Goal: Navigation & Orientation: Find specific page/section

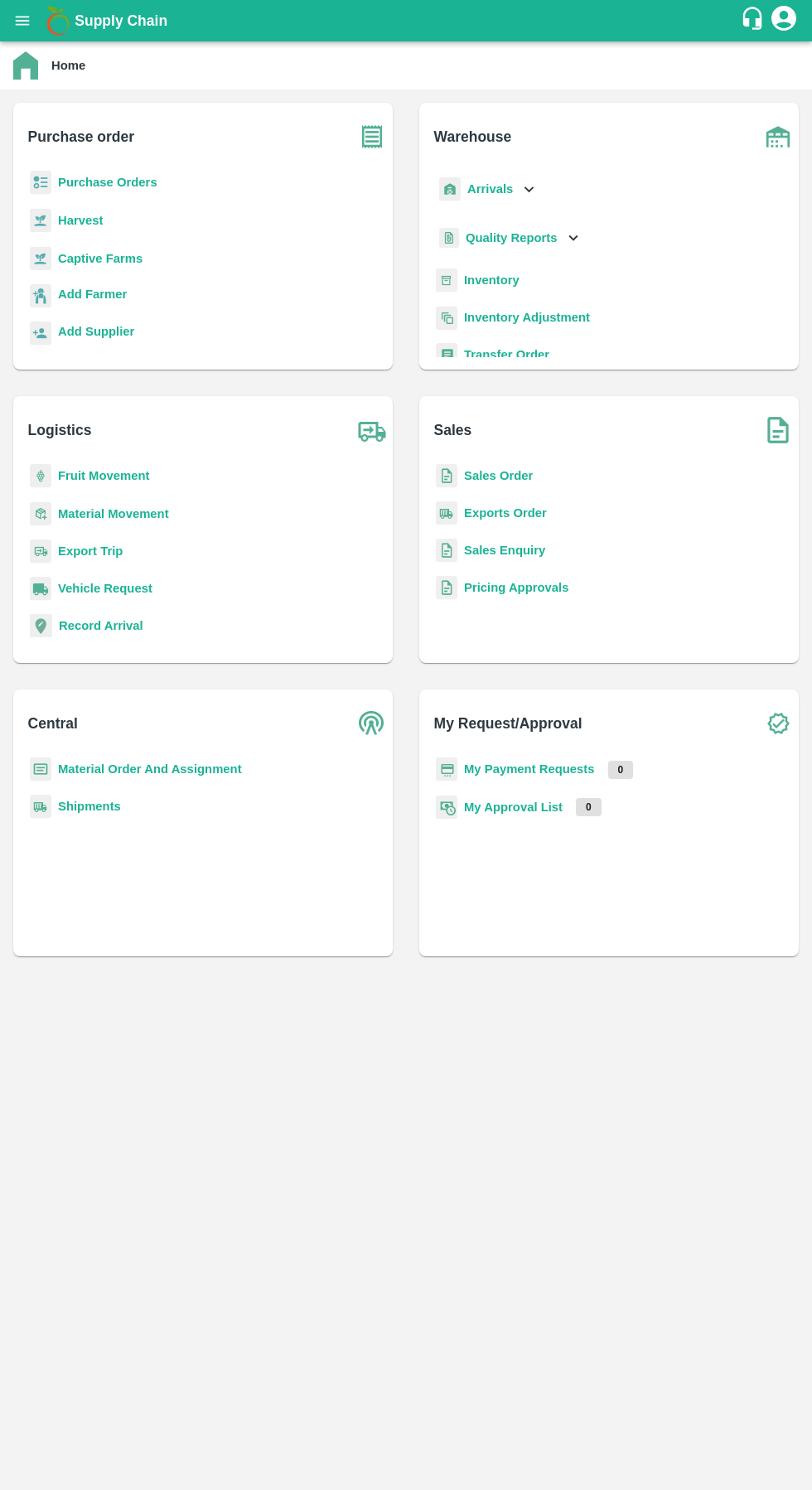
click at [489, 189] on b "Arrivals" at bounding box center [490, 189] width 46 height 13
click at [489, 267] on span "DC Arrivals" at bounding box center [511, 265] width 61 height 18
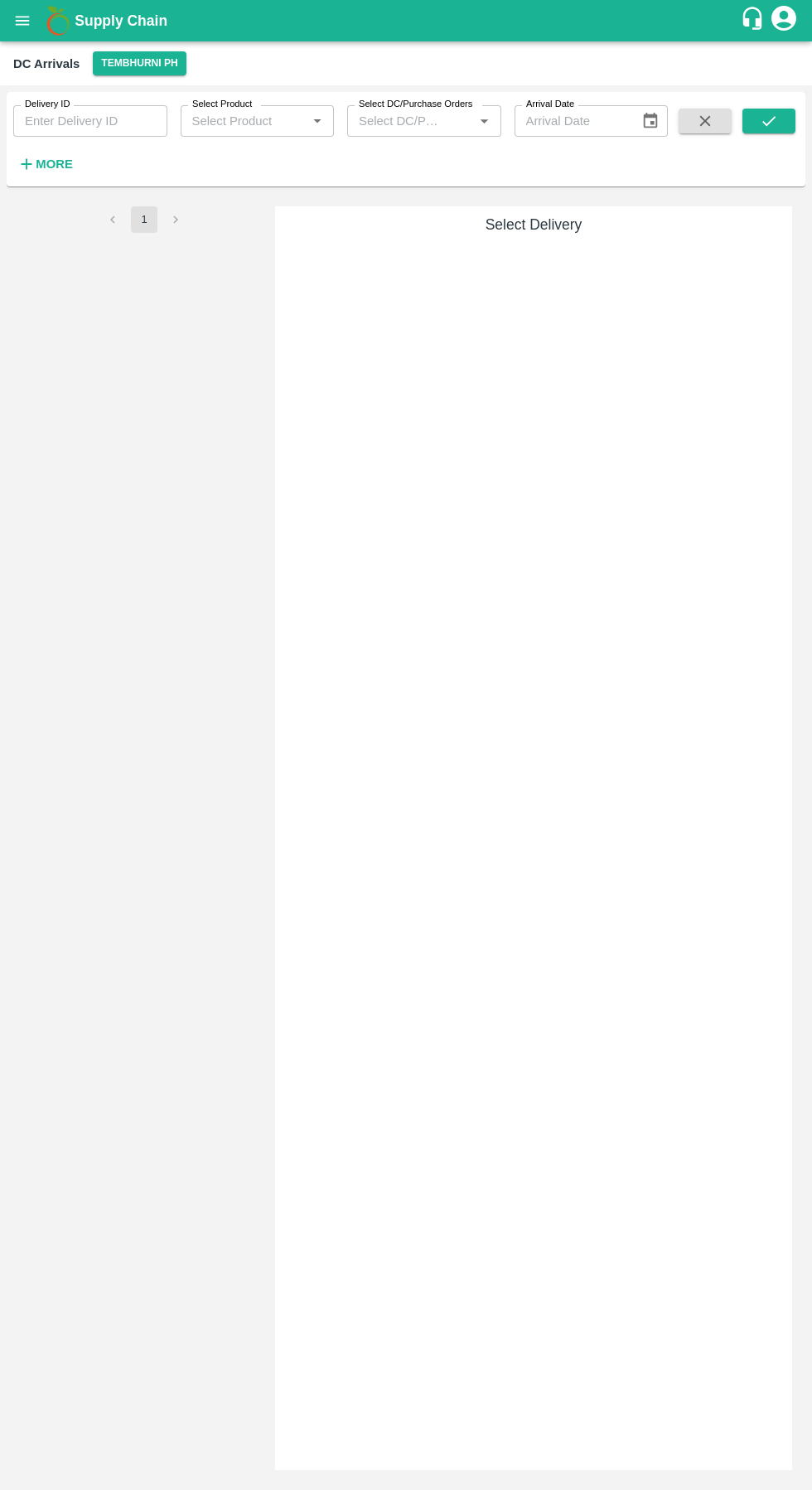
click at [136, 63] on button "Tembhurni PH" at bounding box center [139, 63] width 93 height 24
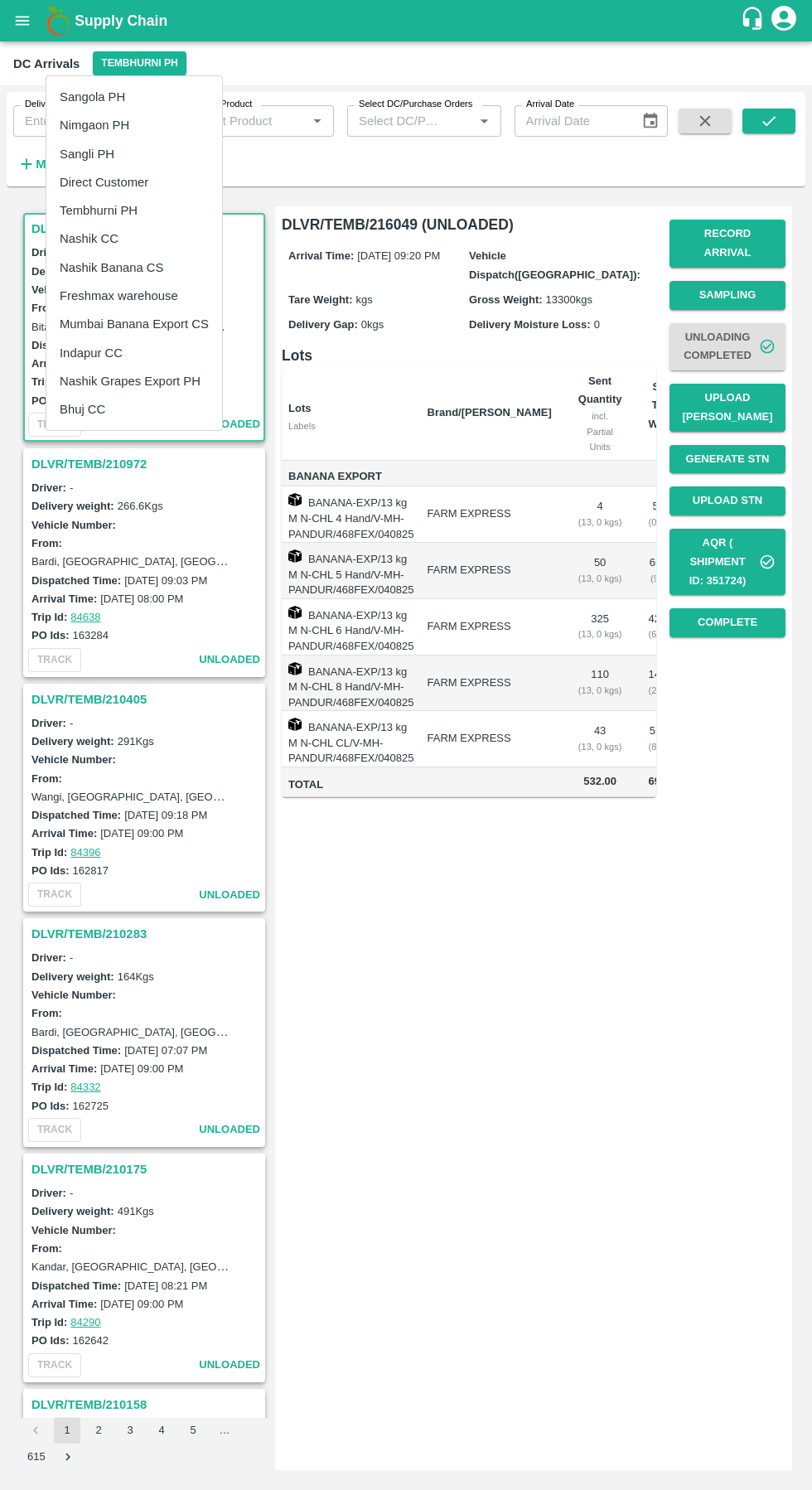
click at [126, 270] on li "Nashik Banana CS" at bounding box center [133, 267] width 175 height 28
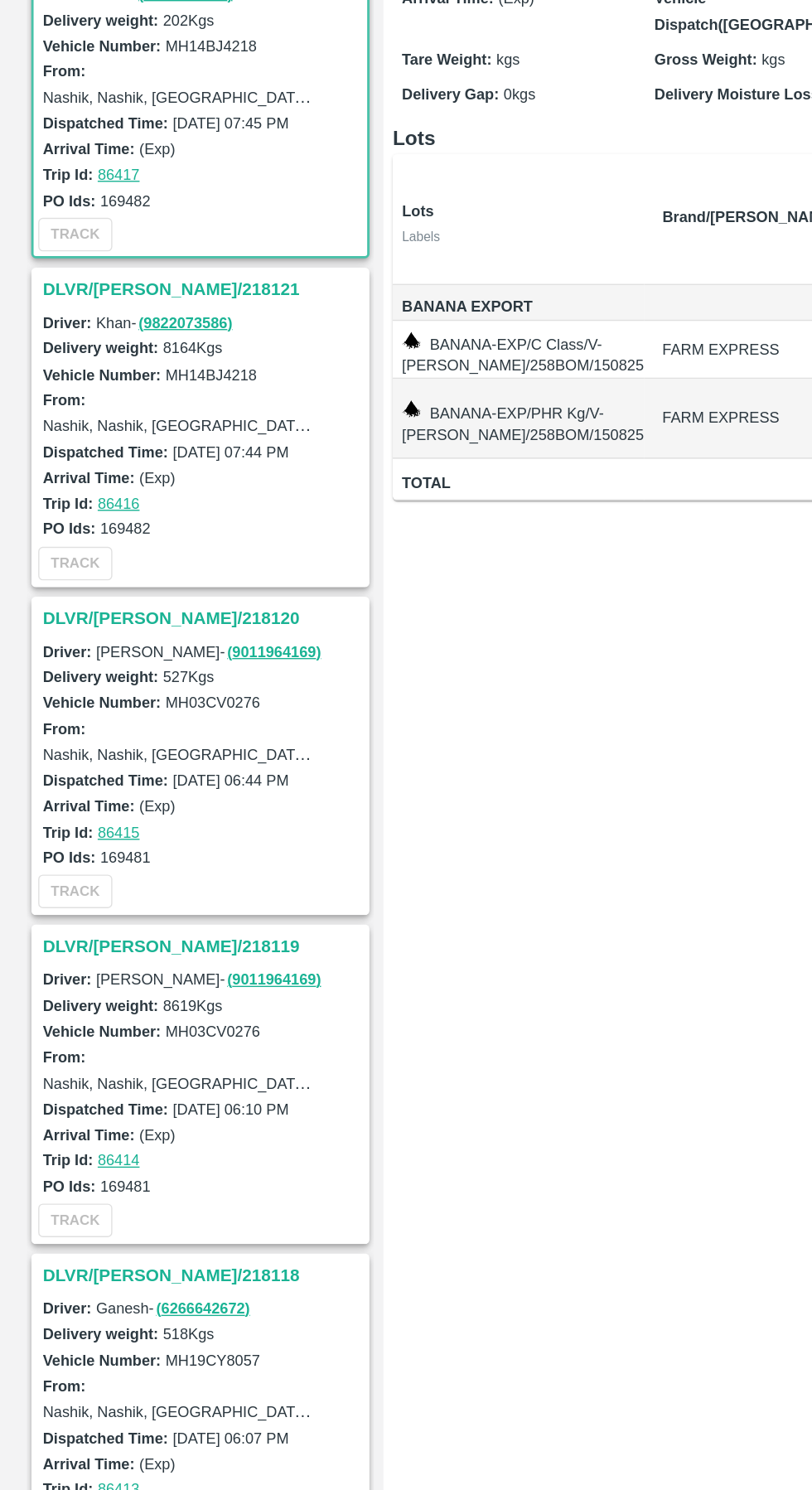
click at [101, 511] on link "( 9822073586 )" at bounding box center [134, 512] width 67 height 12
click at [83, 489] on h3 "DLVR/[PERSON_NAME]/218121" at bounding box center [147, 489] width 230 height 21
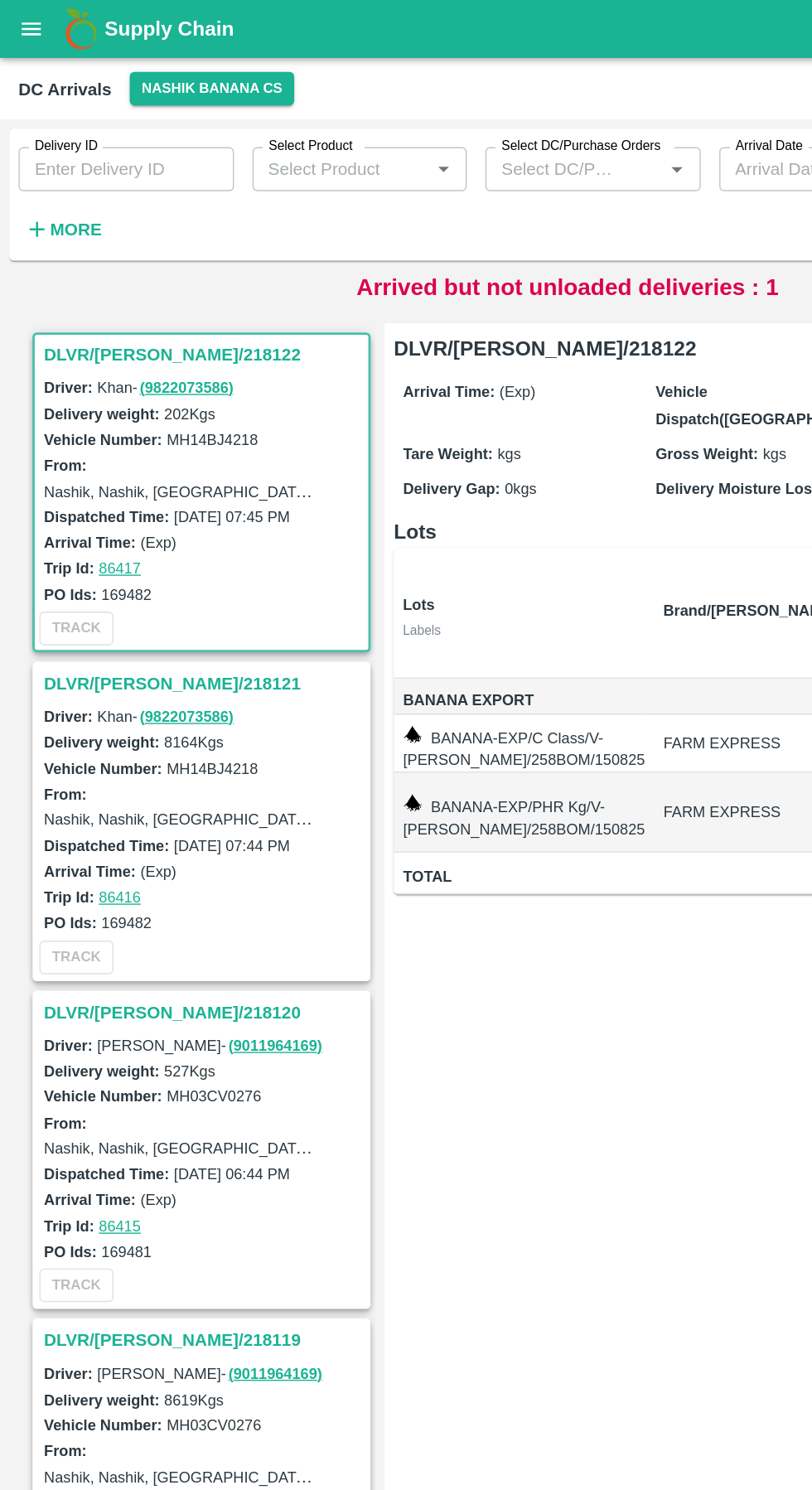
click at [94, 492] on h3 "DLVR/[PERSON_NAME]/218121" at bounding box center [147, 489] width 230 height 21
click at [134, 497] on h3 "DLVR/[PERSON_NAME]/218121" at bounding box center [147, 489] width 230 height 21
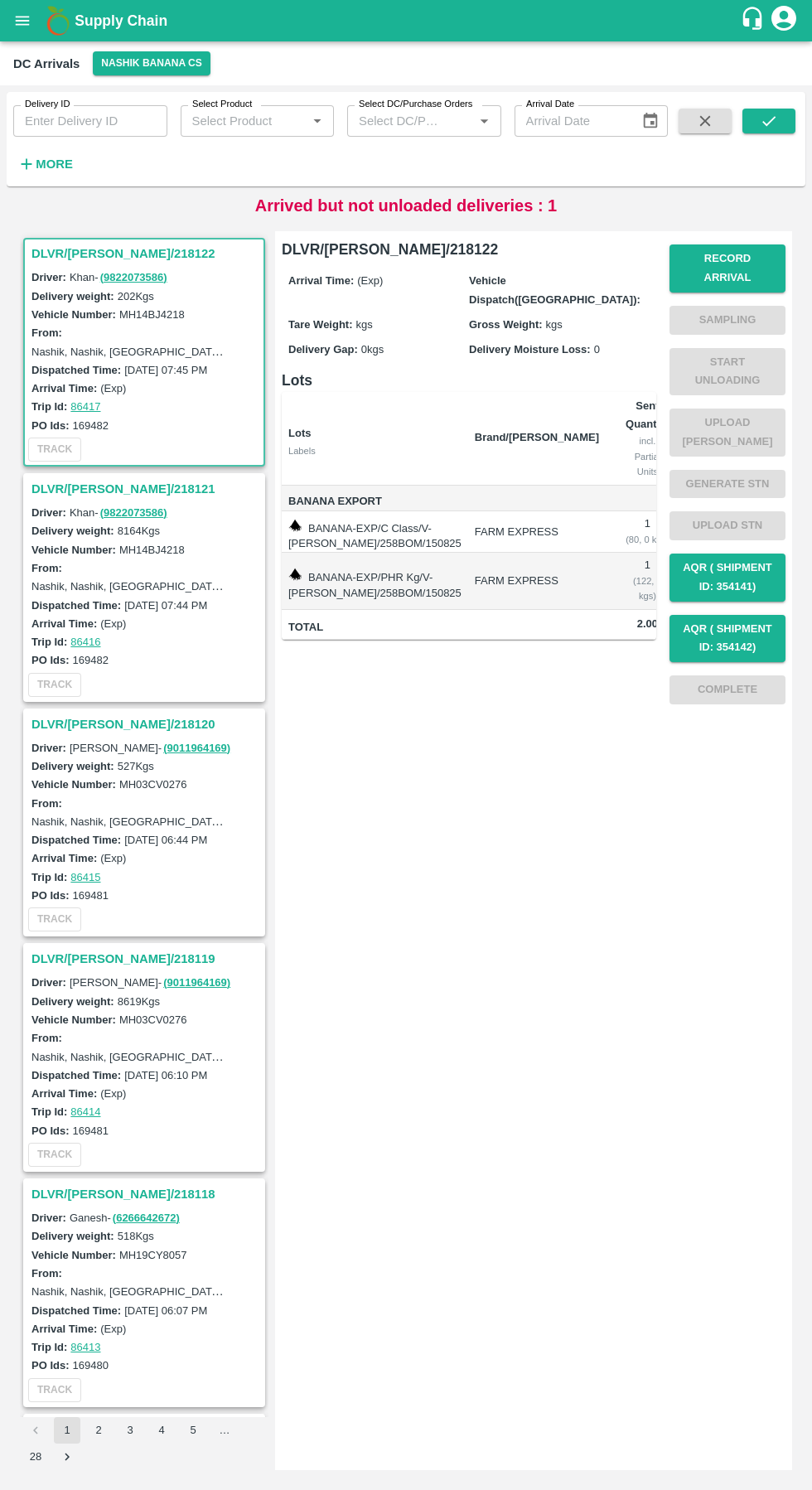
click at [118, 722] on h3 "DLVR/[PERSON_NAME]/218120" at bounding box center [147, 724] width 230 height 21
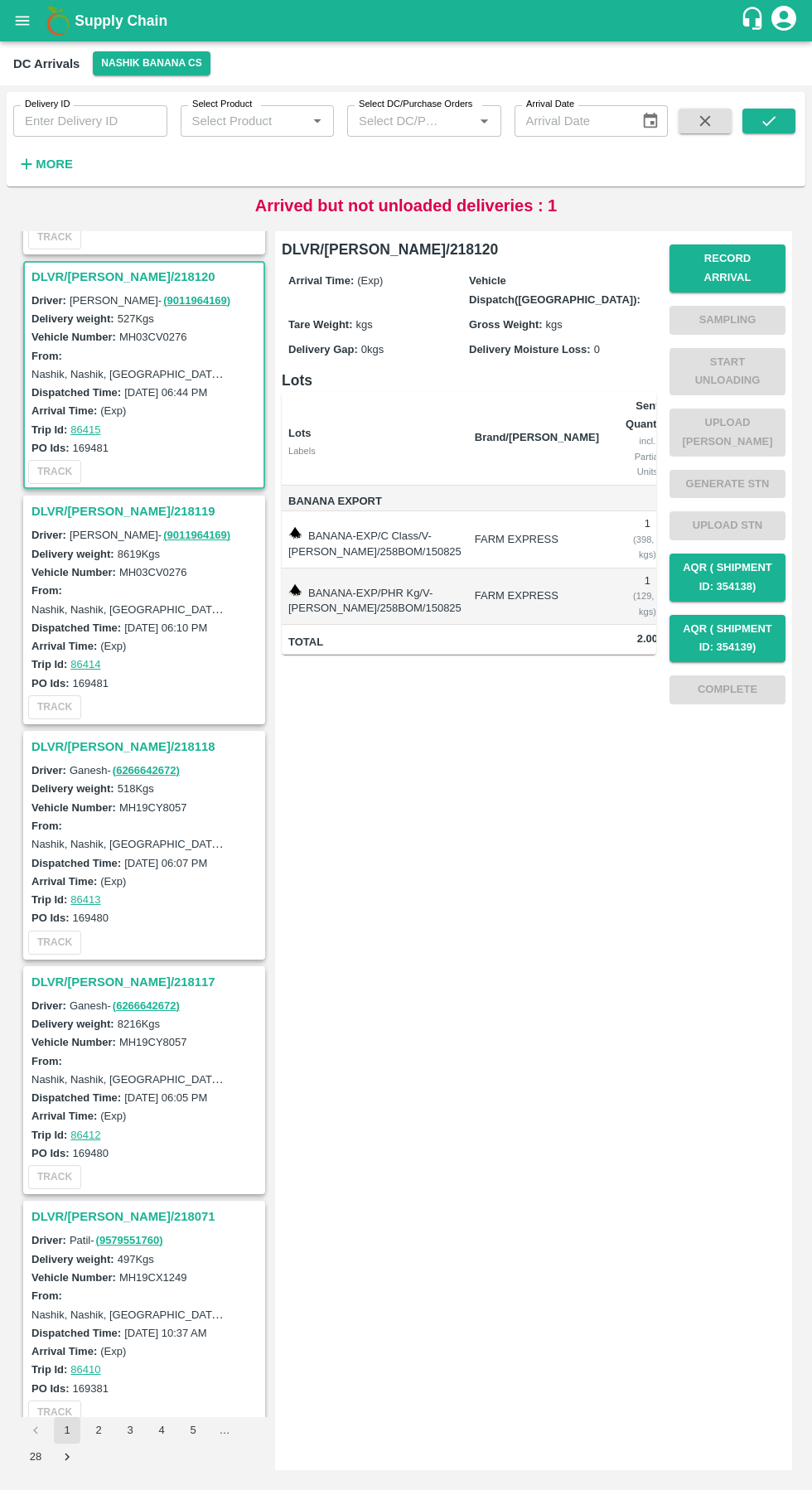
scroll to position [477, 0]
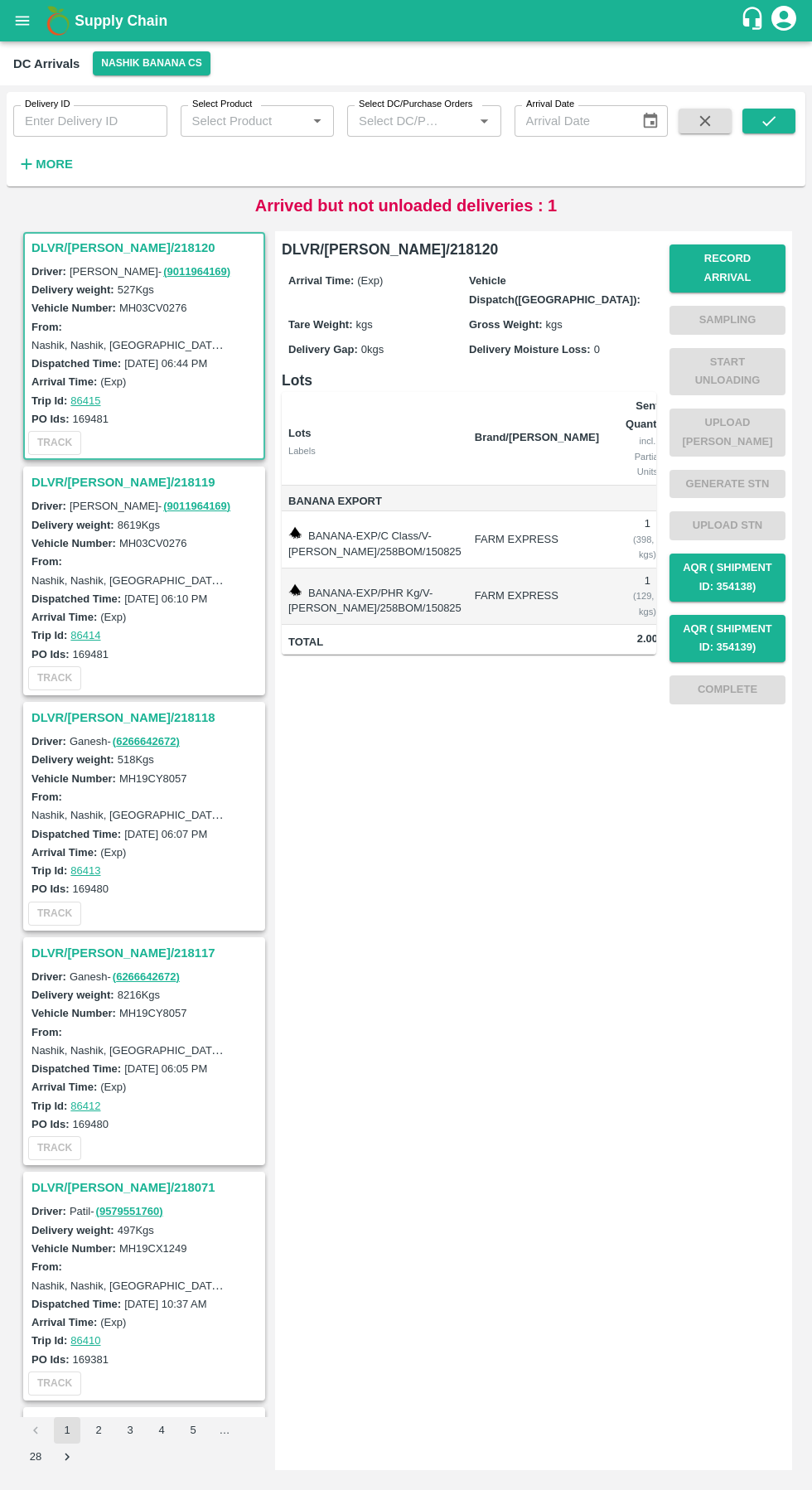
click at [127, 715] on h3 "DLVR/[PERSON_NAME]/218118" at bounding box center [147, 717] width 230 height 21
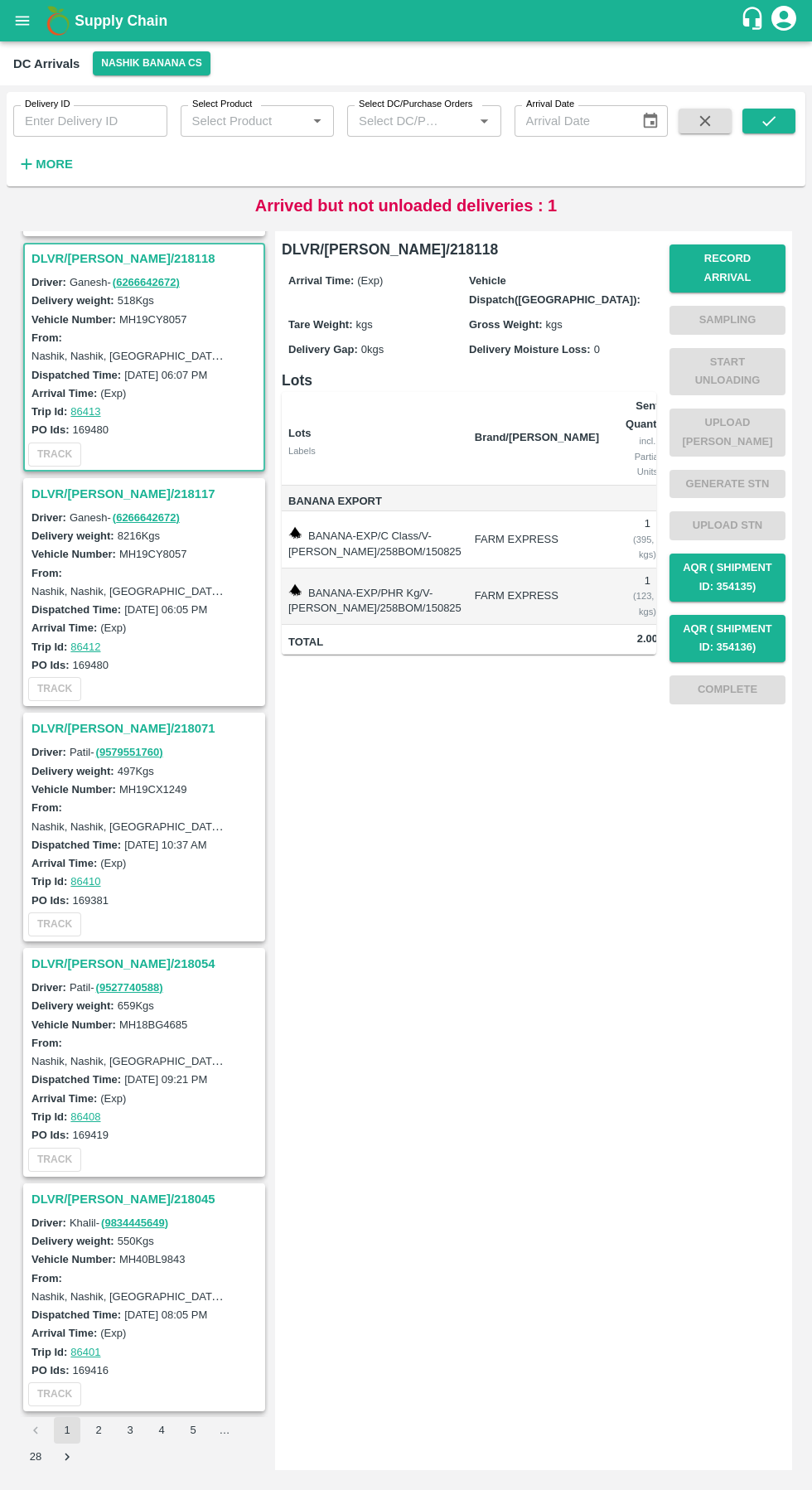
scroll to position [947, 0]
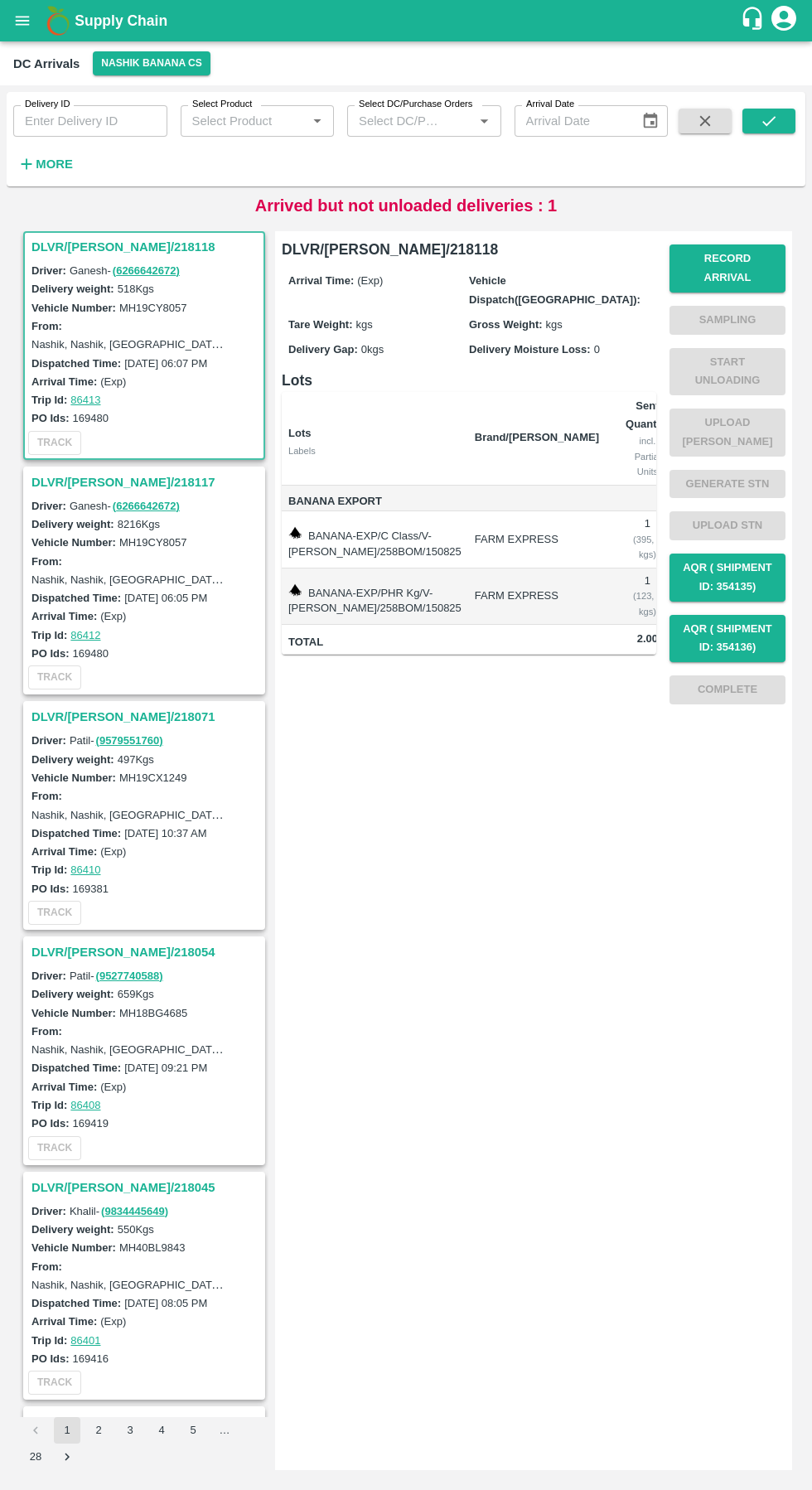
click at [122, 717] on h3 "DLVR/NASH/218071" at bounding box center [147, 716] width 230 height 21
click at [113, 707] on h3 "DLVR/[PERSON_NAME]/218045" at bounding box center [147, 717] width 230 height 21
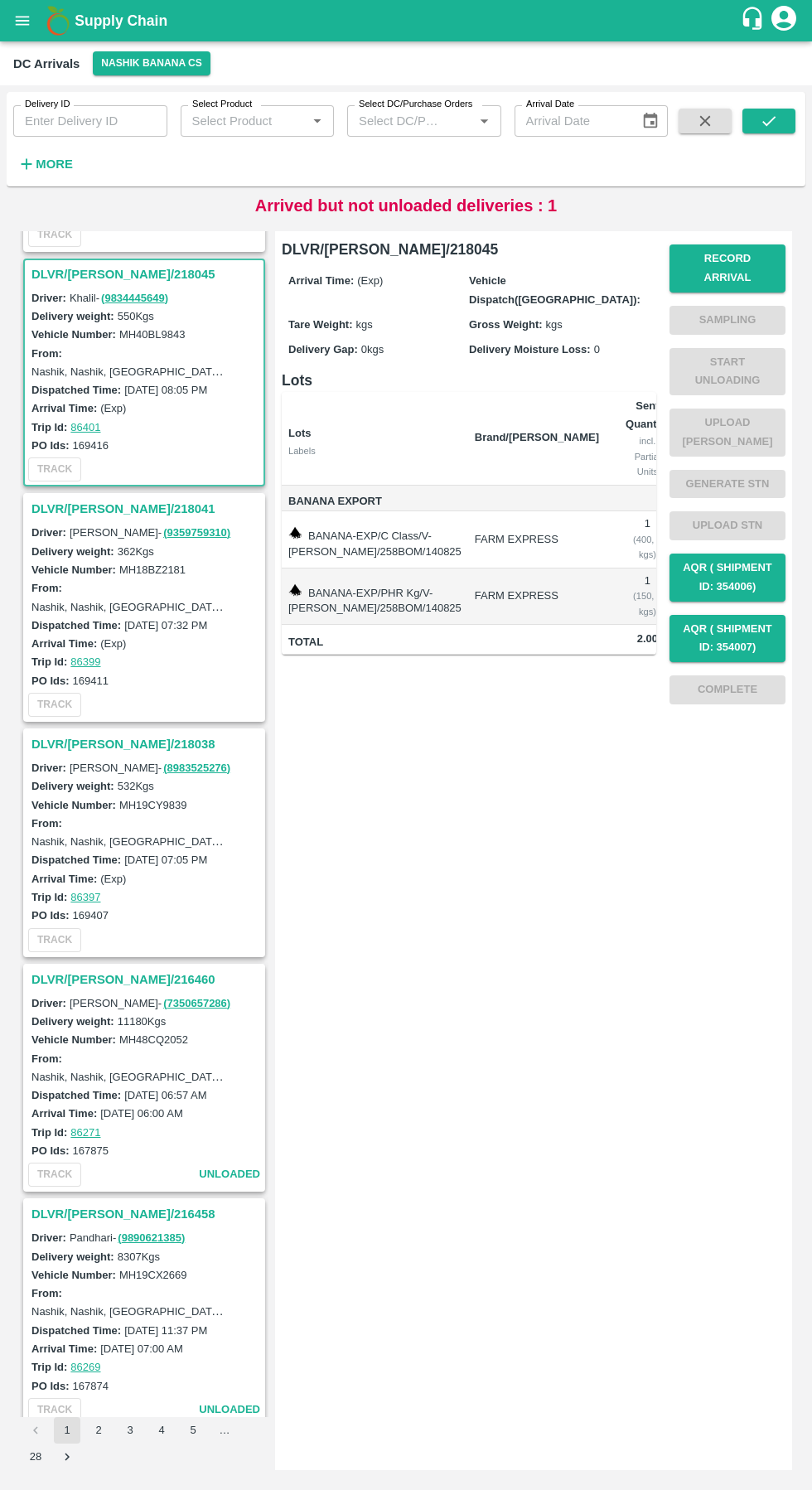
scroll to position [1888, 0]
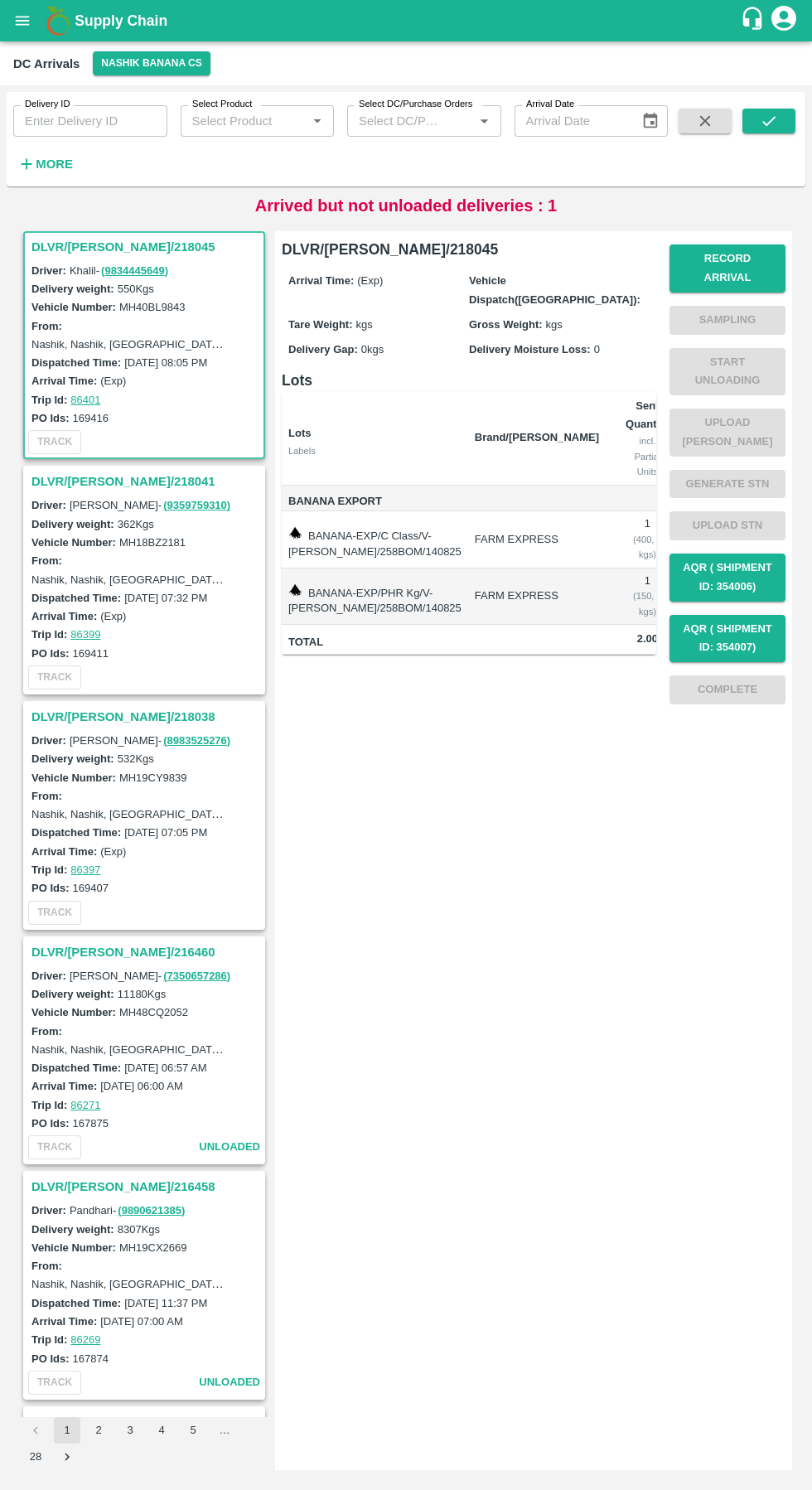
click at [112, 721] on h3 "DLVR/[PERSON_NAME]/218038" at bounding box center [147, 716] width 230 height 21
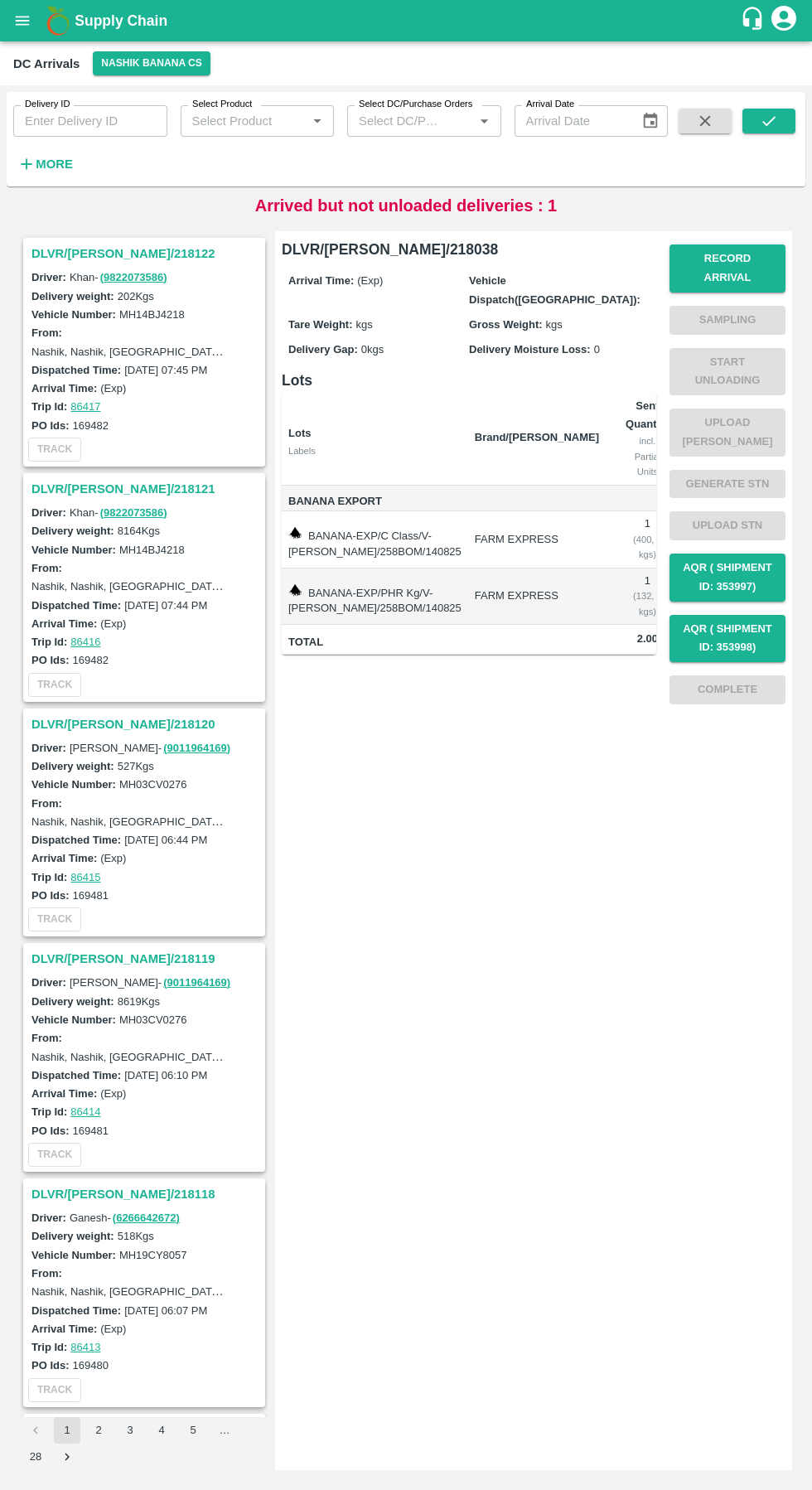
click at [84, 253] on h3 "DLVR/[PERSON_NAME]/218122" at bounding box center [147, 253] width 230 height 21
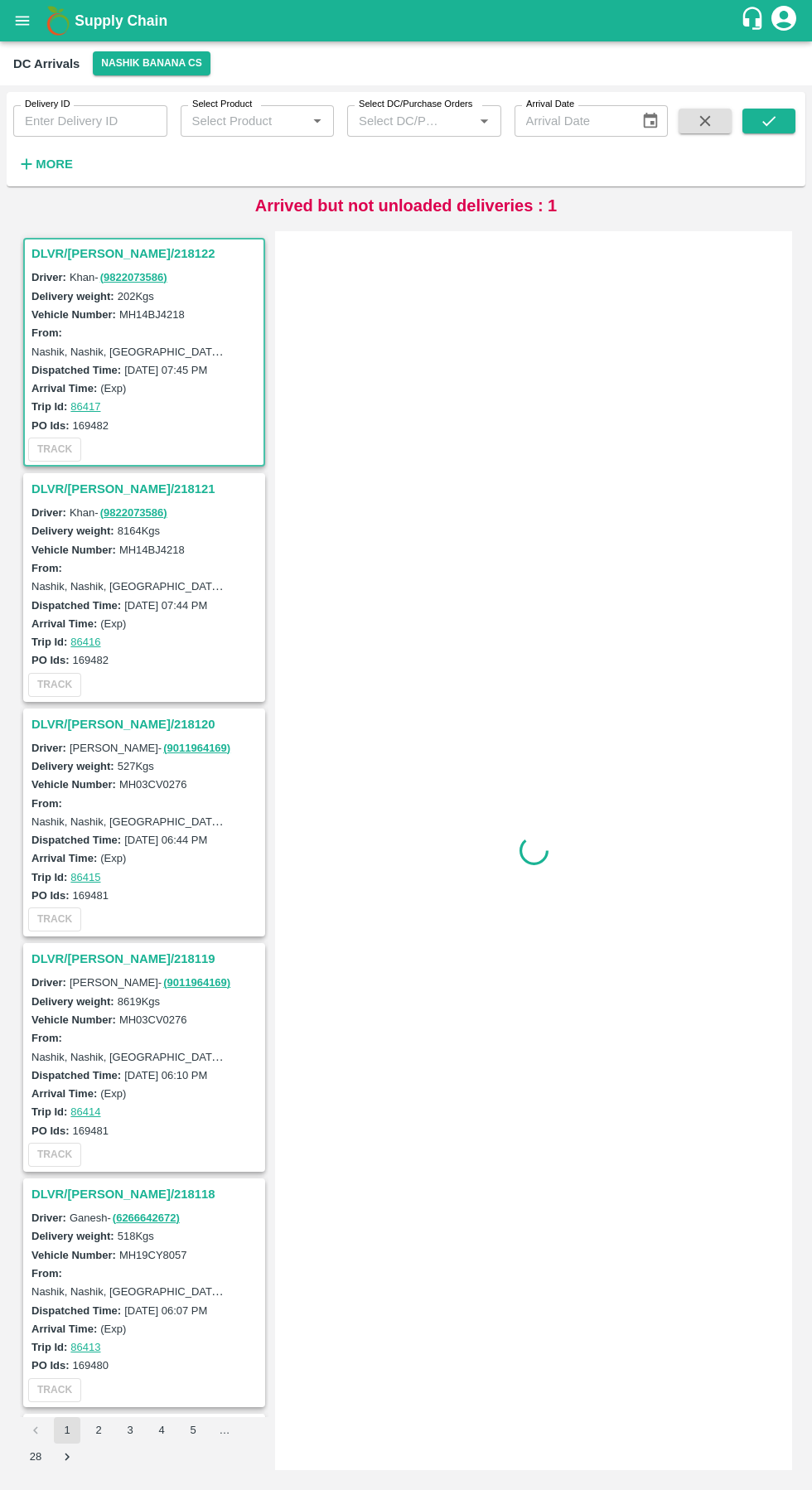
scroll to position [7, 0]
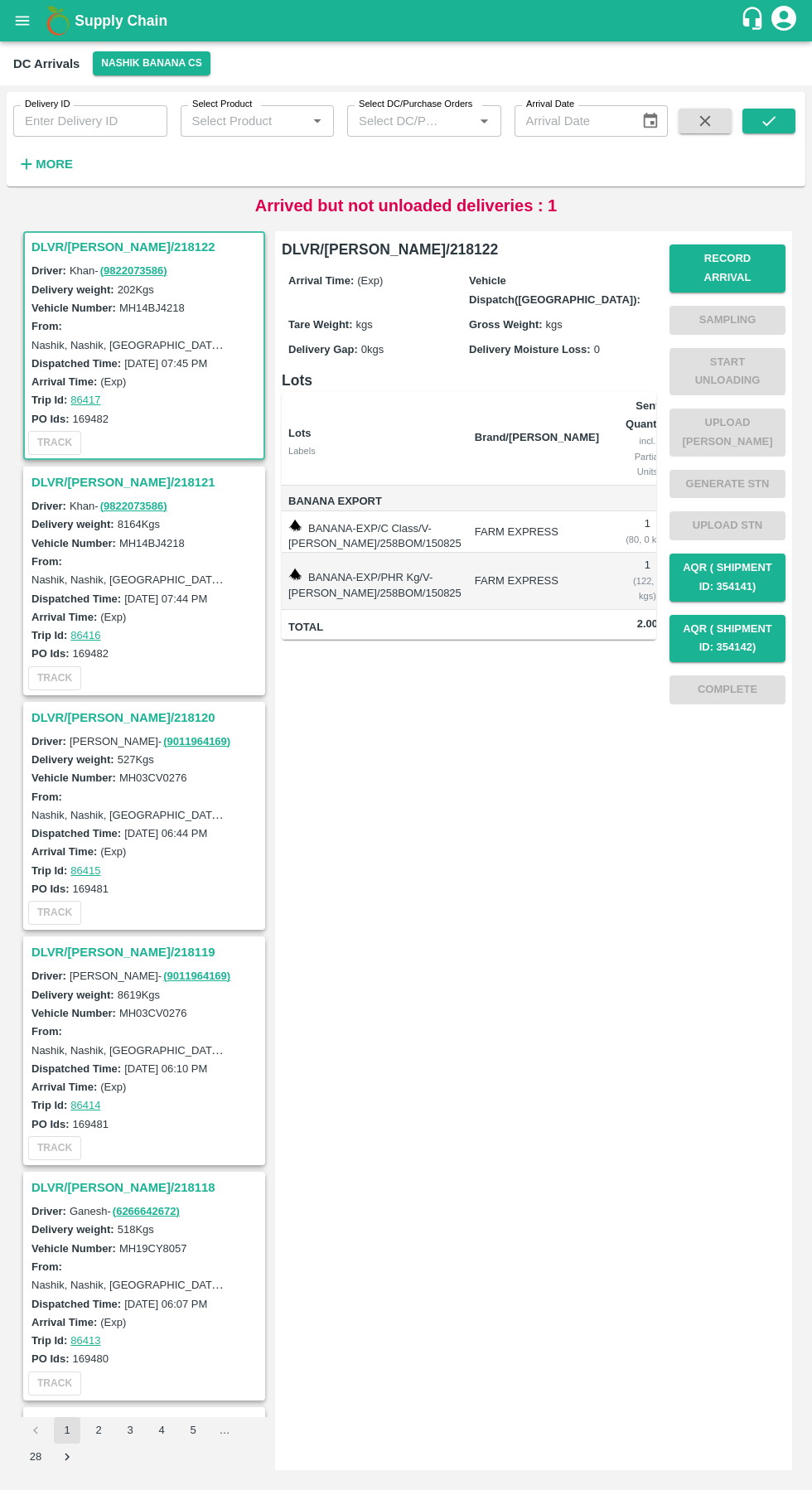
click at [119, 483] on h3 "DLVR/[PERSON_NAME]/218121" at bounding box center [147, 482] width 230 height 21
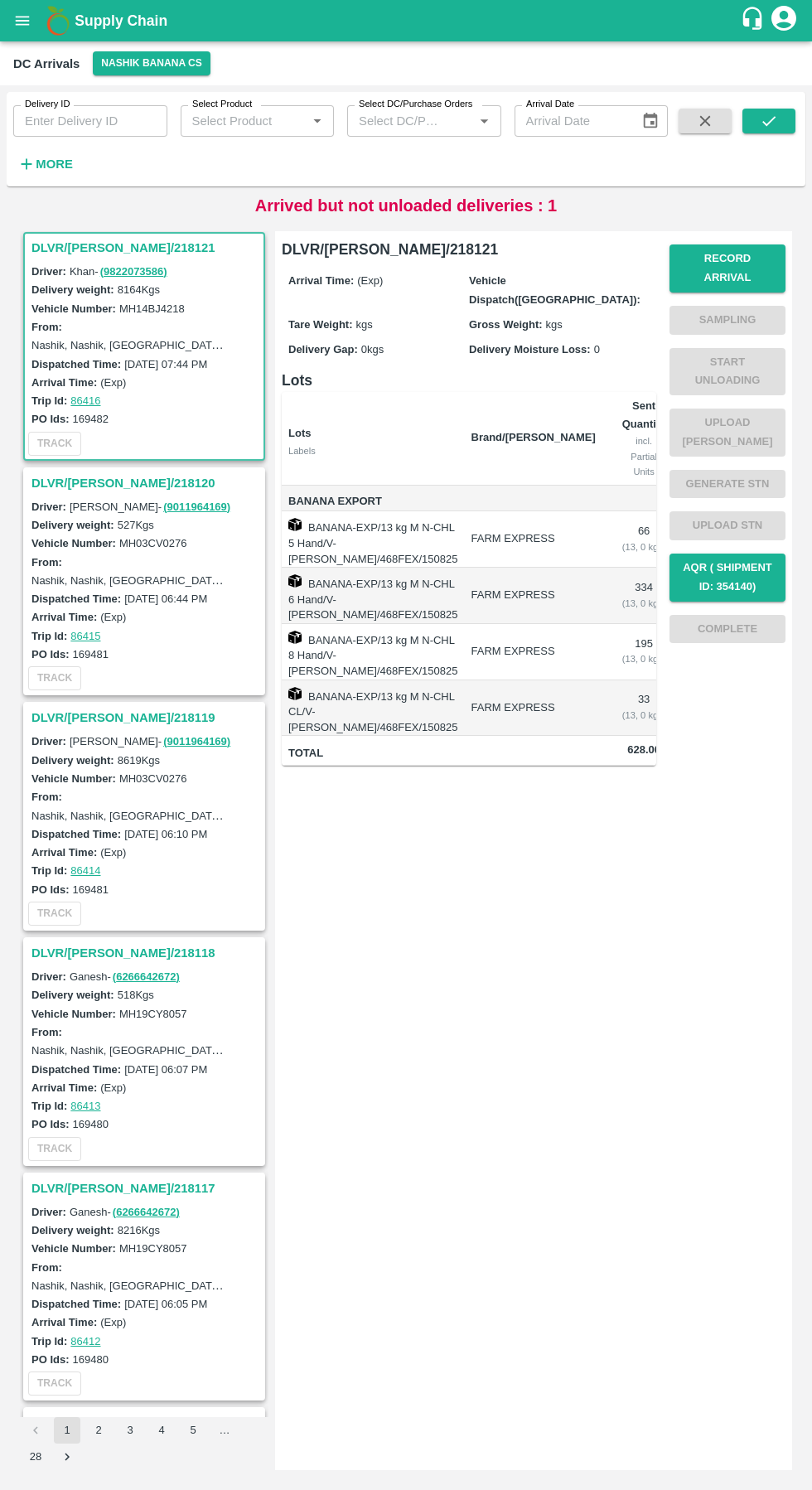
click at [114, 485] on h3 "DLVR/[PERSON_NAME]/218120" at bounding box center [147, 483] width 230 height 21
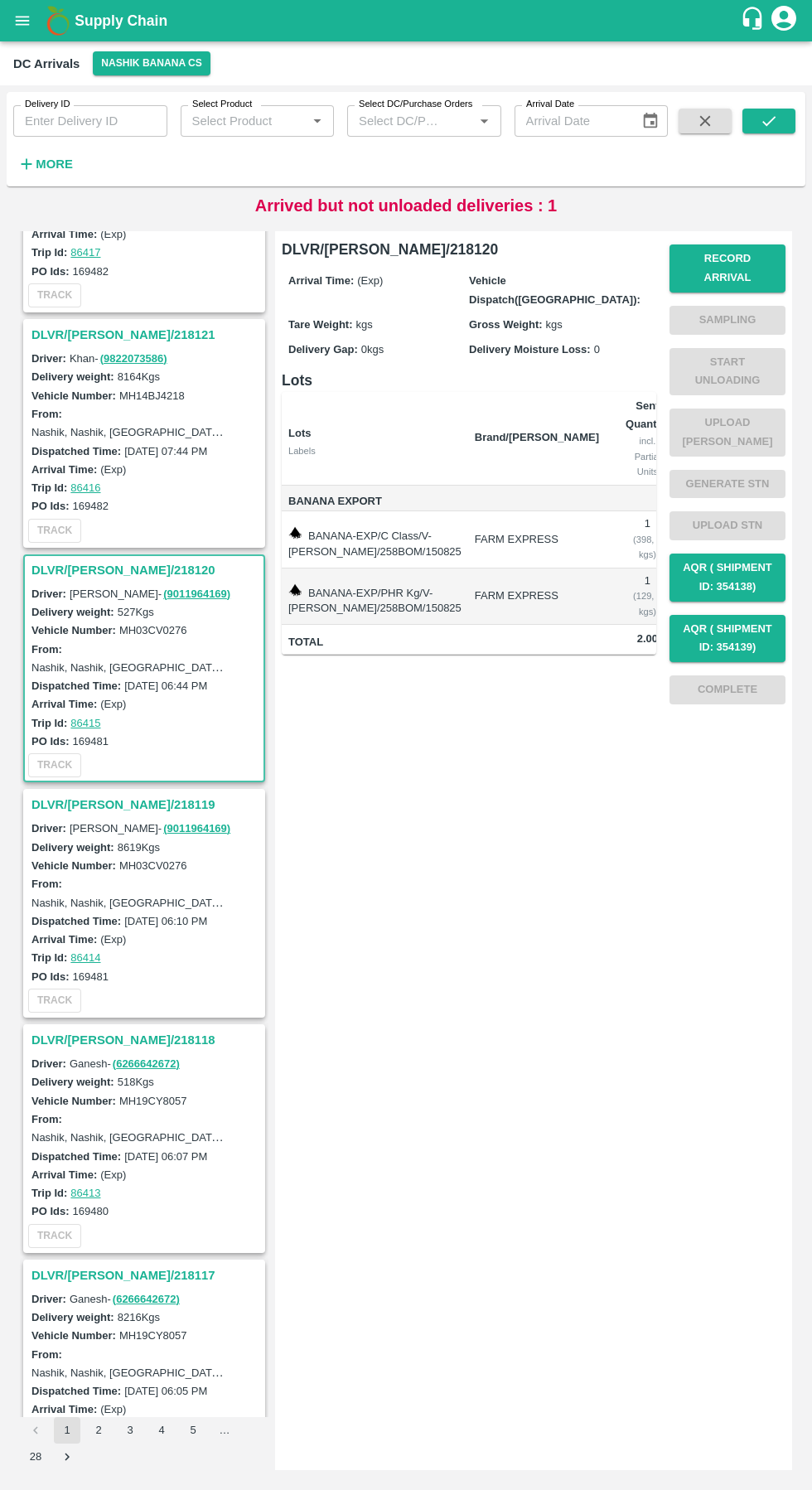
scroll to position [155, 0]
click at [101, 358] on link "( 9822073586 )" at bounding box center [134, 357] width 67 height 12
click at [59, 323] on h3 "DLVR/[PERSON_NAME]/218121" at bounding box center [147, 334] width 230 height 21
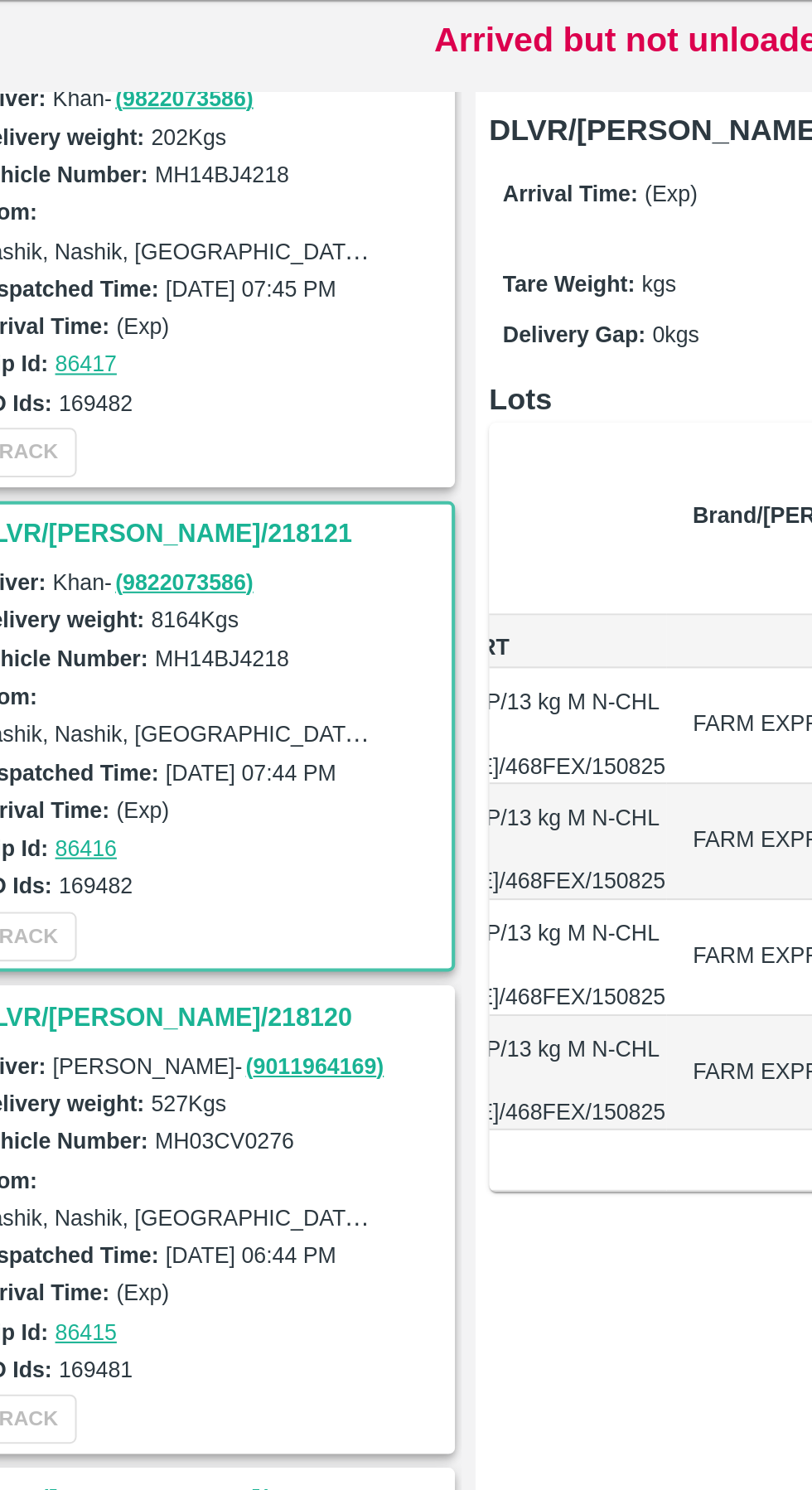
scroll to position [46, 0]
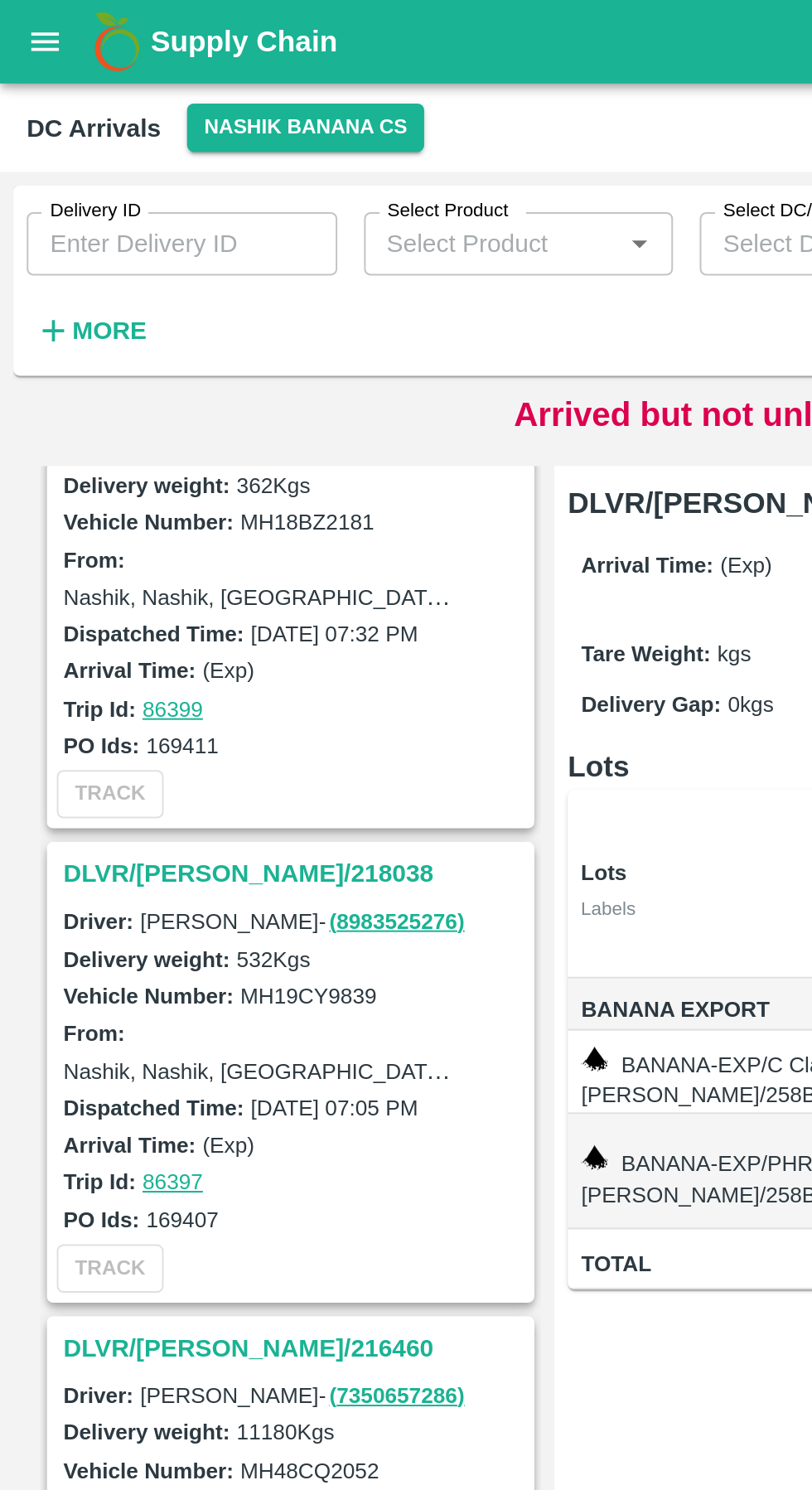
scroll to position [1921, 0]
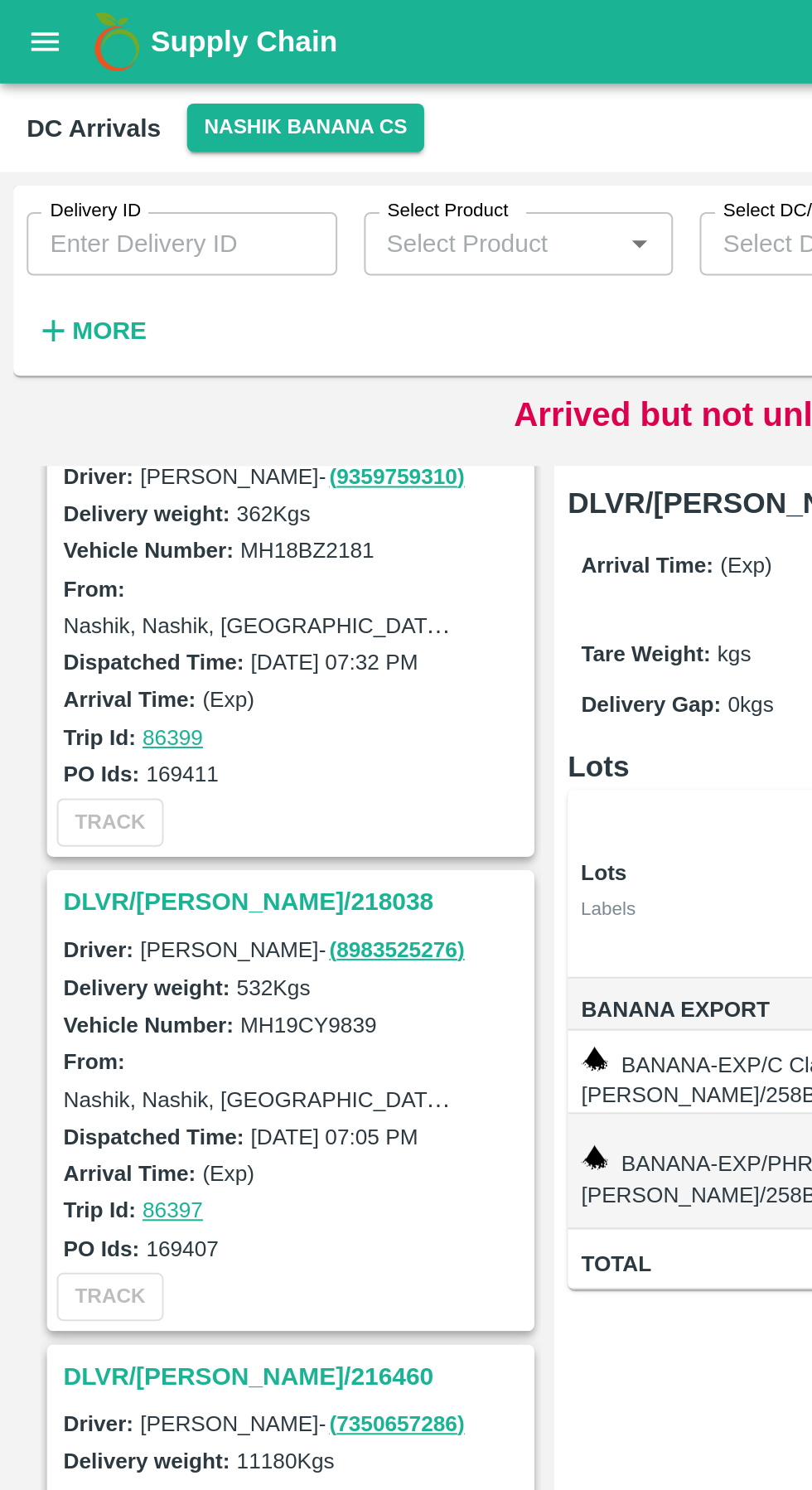
click at [99, 449] on h3 "DLVR/[PERSON_NAME]/218038" at bounding box center [147, 448] width 230 height 21
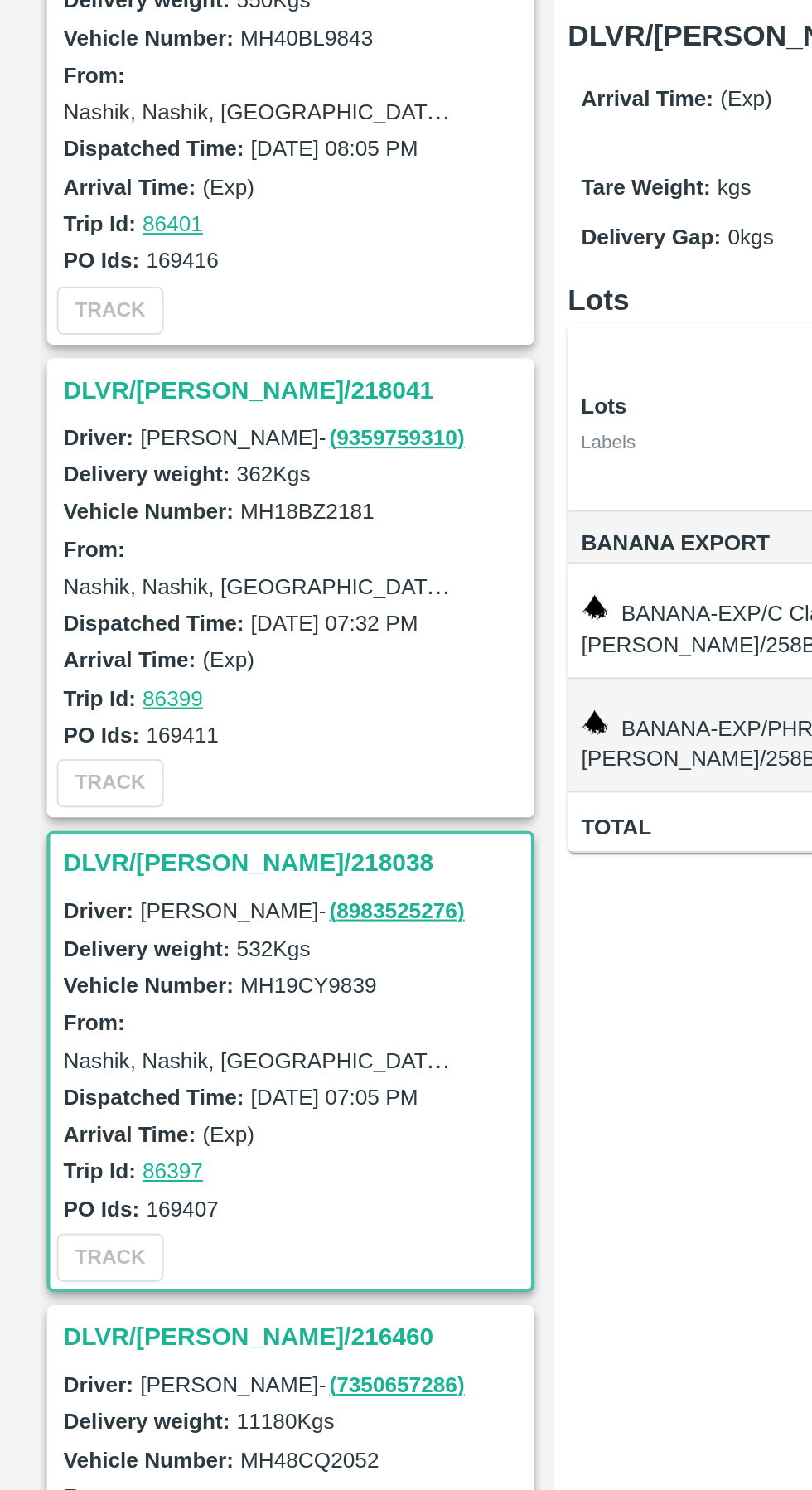
scroll to position [1696, 0]
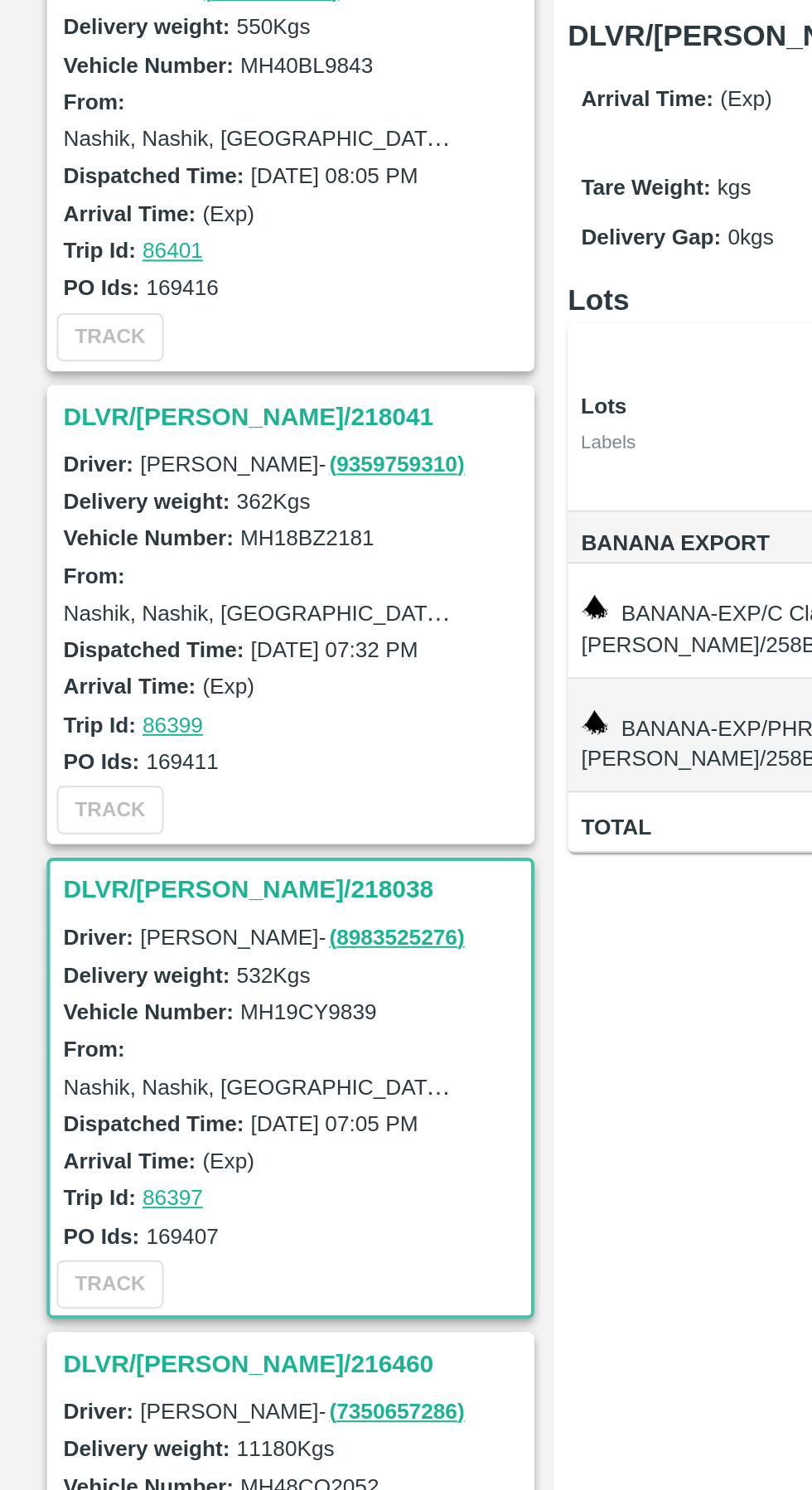
click at [101, 436] on h3 "DLVR/[PERSON_NAME]/218041" at bounding box center [147, 438] width 230 height 21
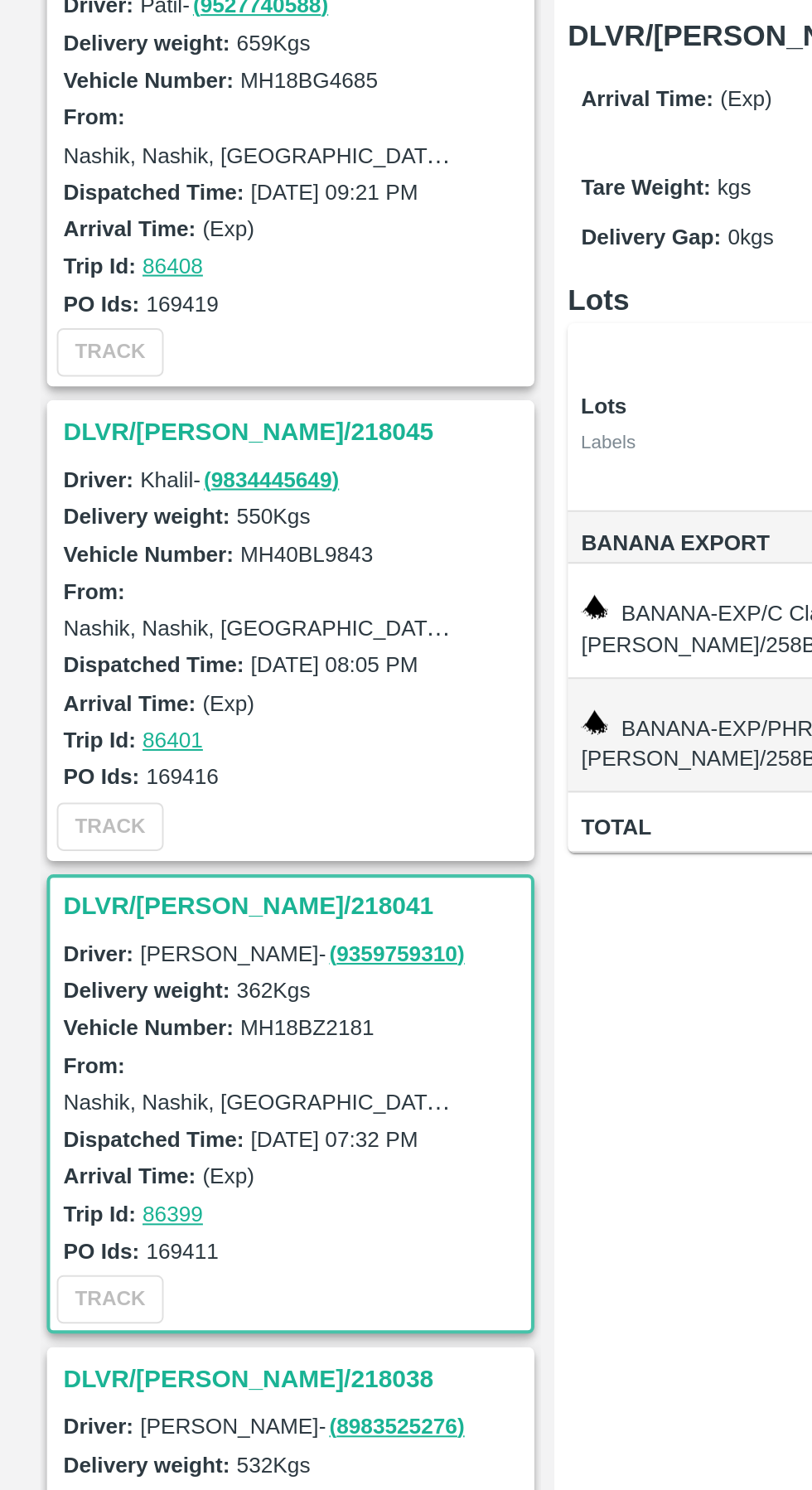
scroll to position [1459, 0]
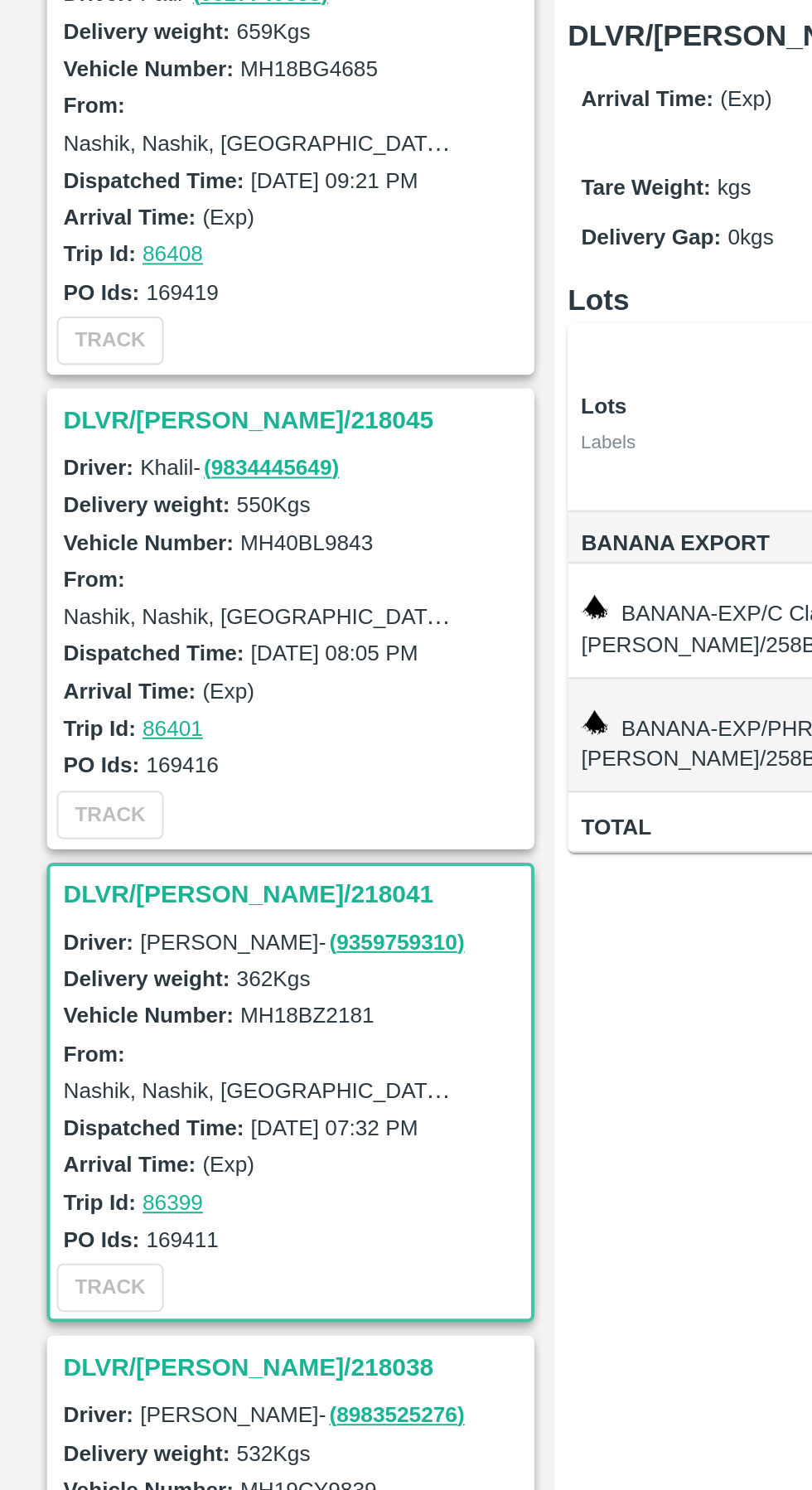
click at [126, 441] on h3 "DLVR/[PERSON_NAME]/218045" at bounding box center [147, 440] width 230 height 21
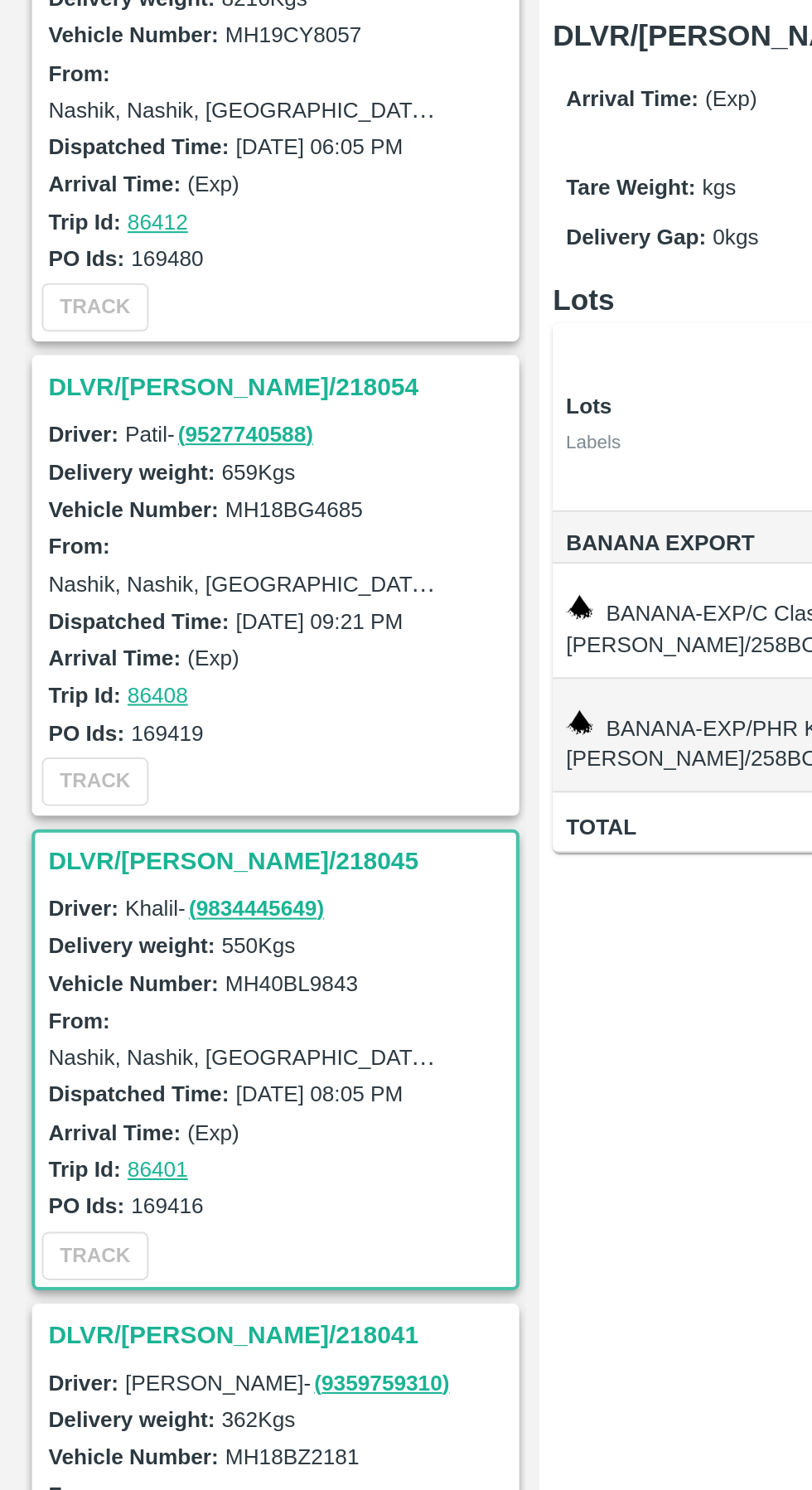
scroll to position [1213, 0]
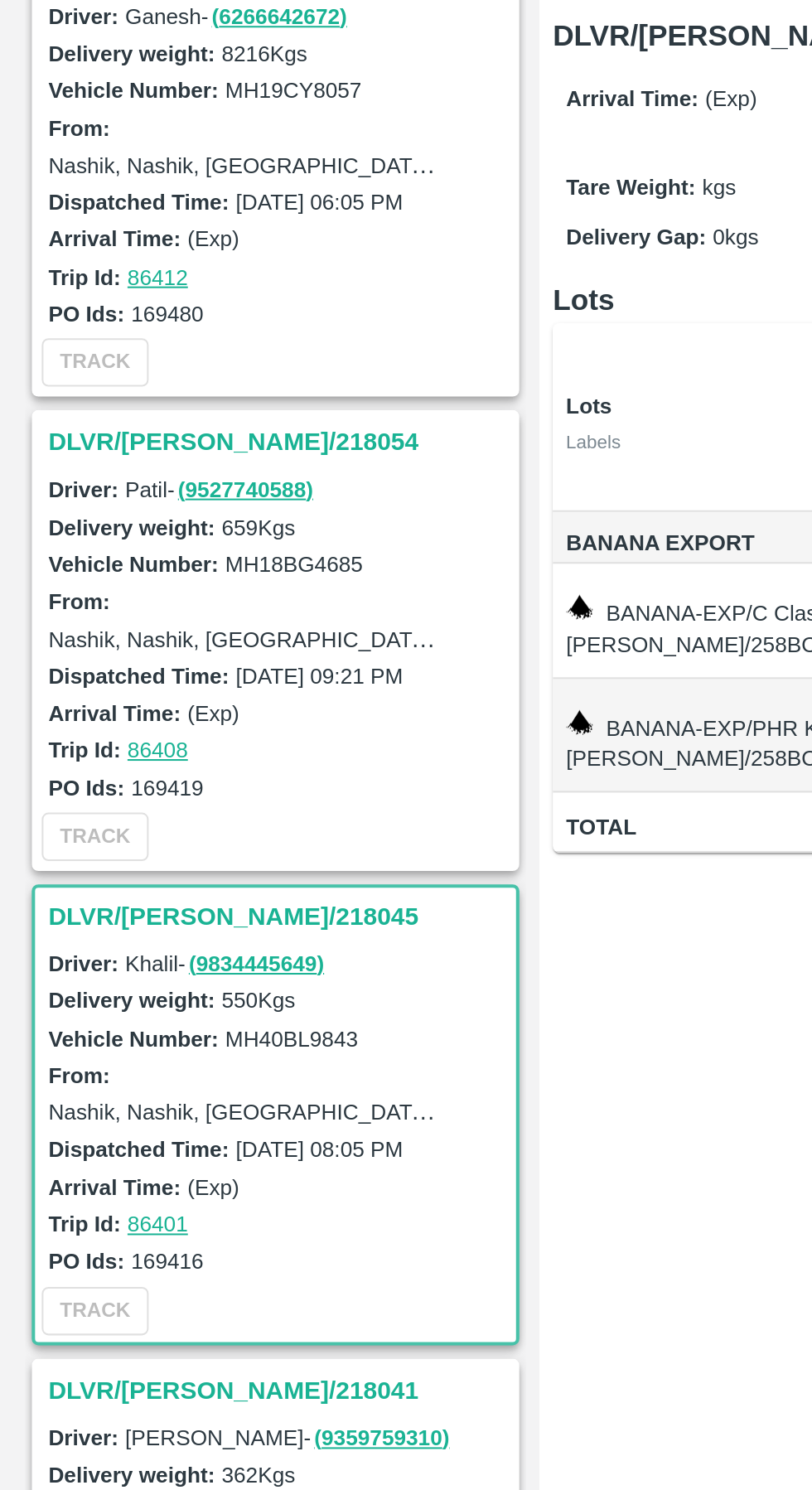
click at [92, 440] on h3 "DLVR/[PERSON_NAME]/218054" at bounding box center [147, 451] width 230 height 21
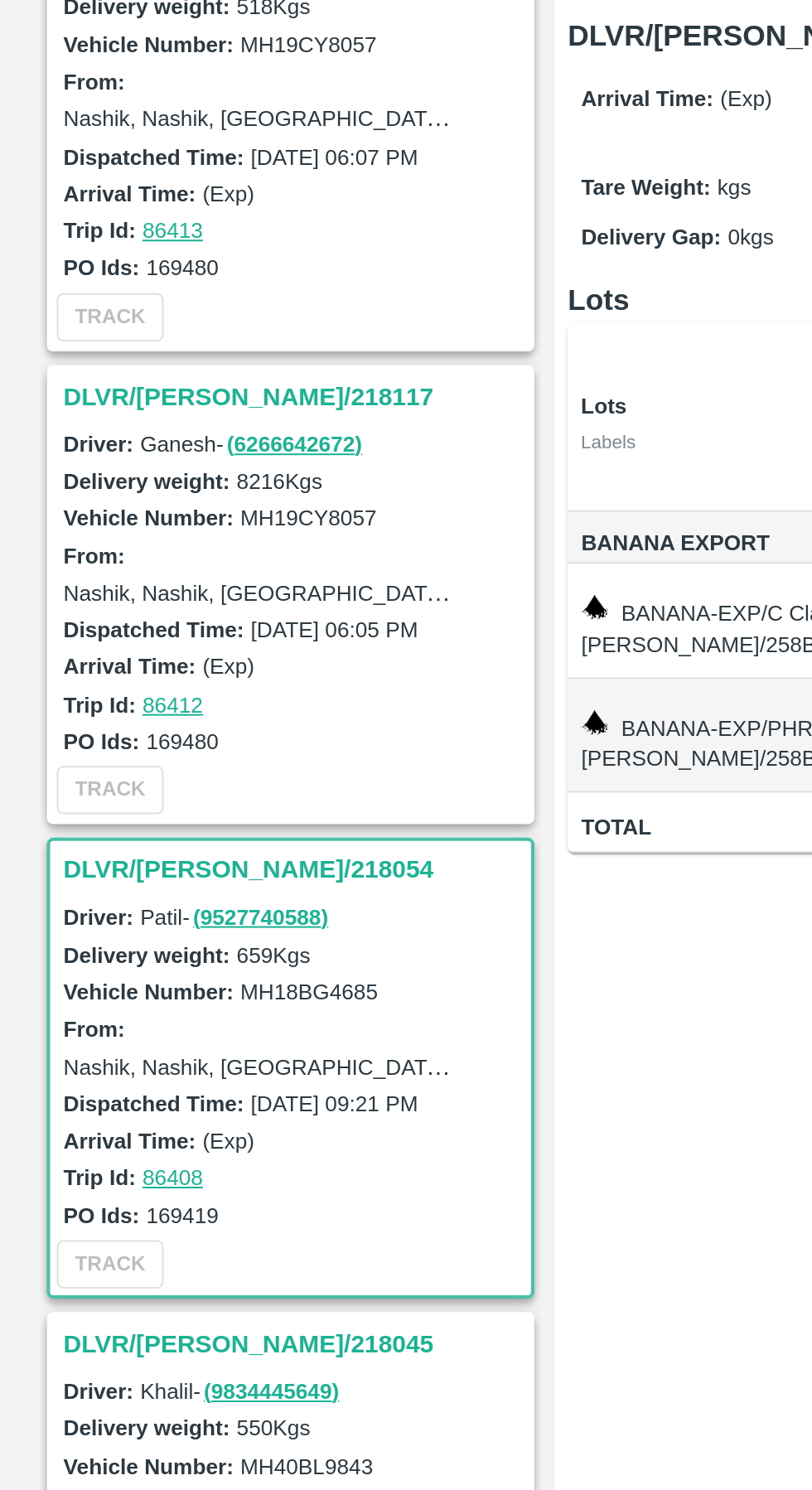
scroll to position [994, 0]
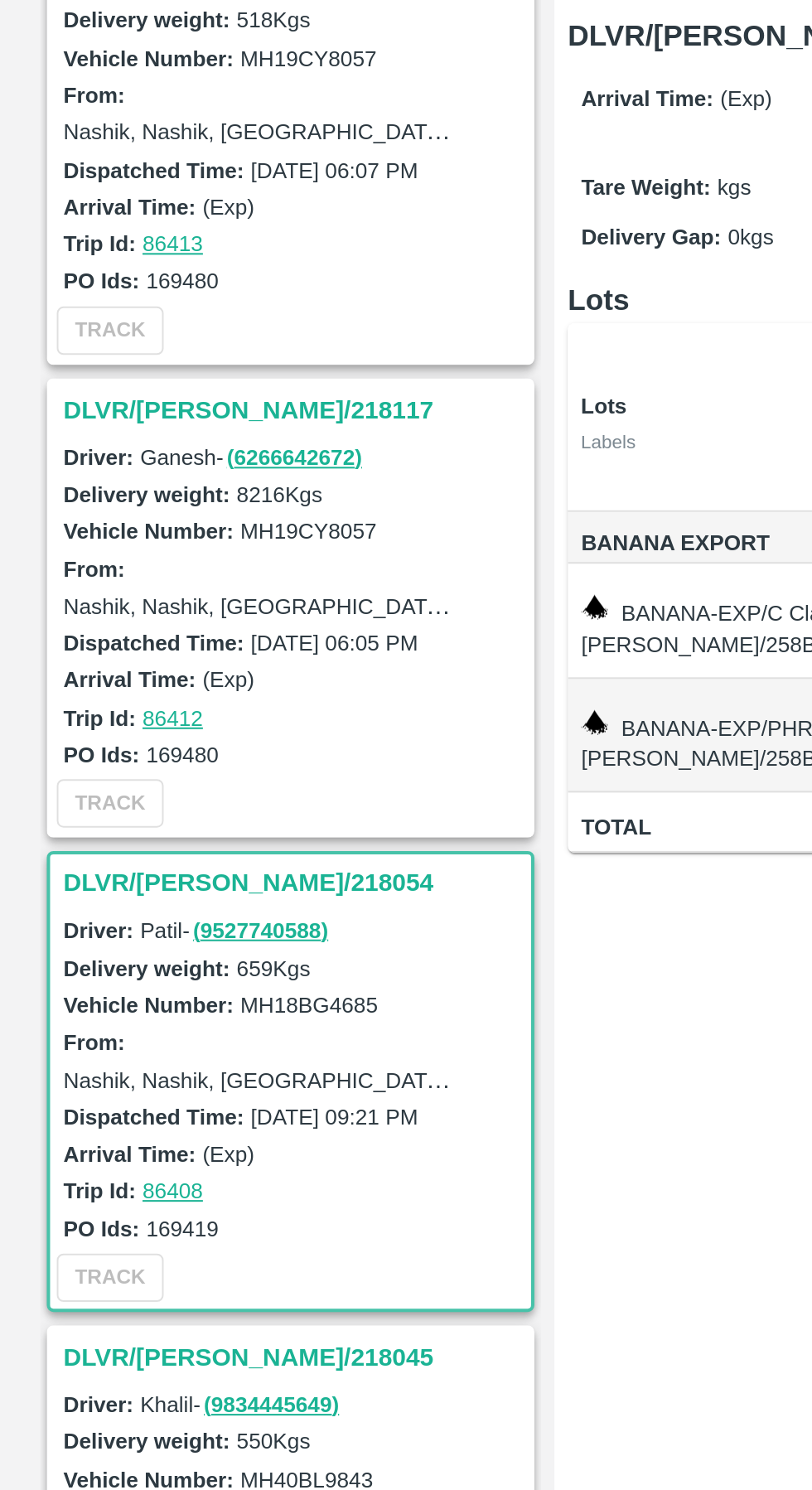
click at [99, 433] on h3 "DLVR/[PERSON_NAME]/218117" at bounding box center [147, 435] width 230 height 21
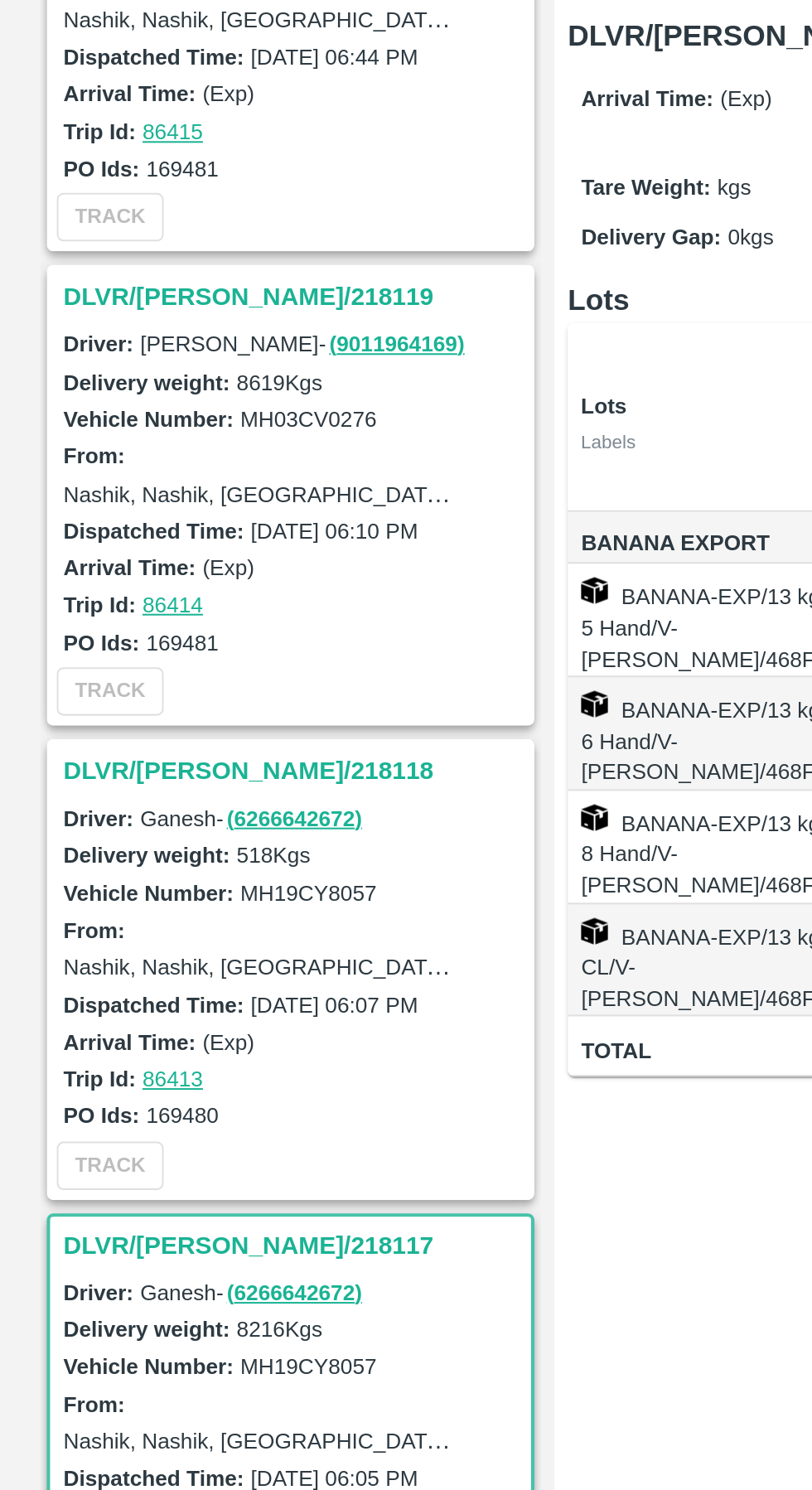
scroll to position [566, 0]
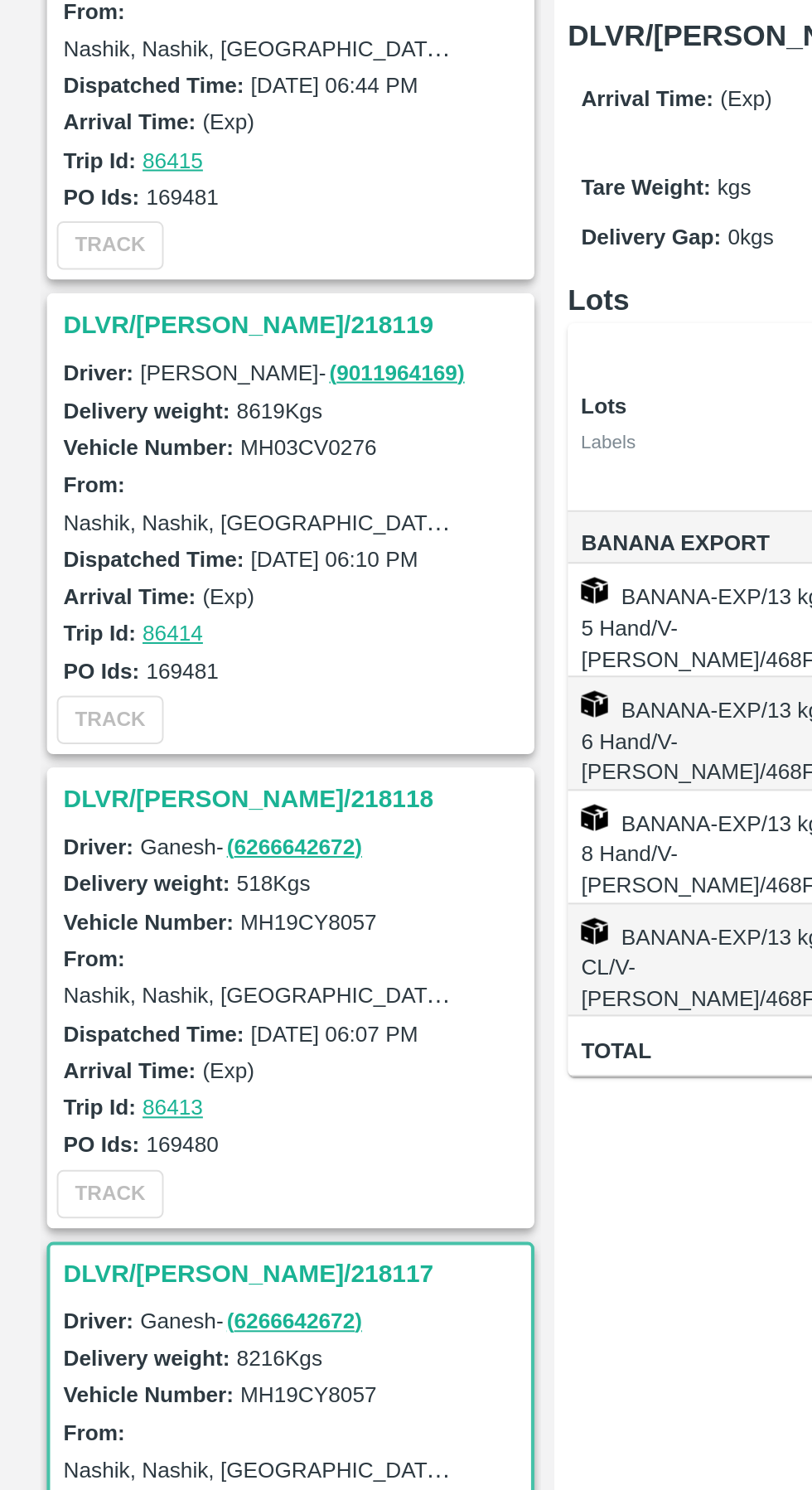
click at [111, 624] on h3 "DLVR/[PERSON_NAME]/218118" at bounding box center [147, 628] width 230 height 21
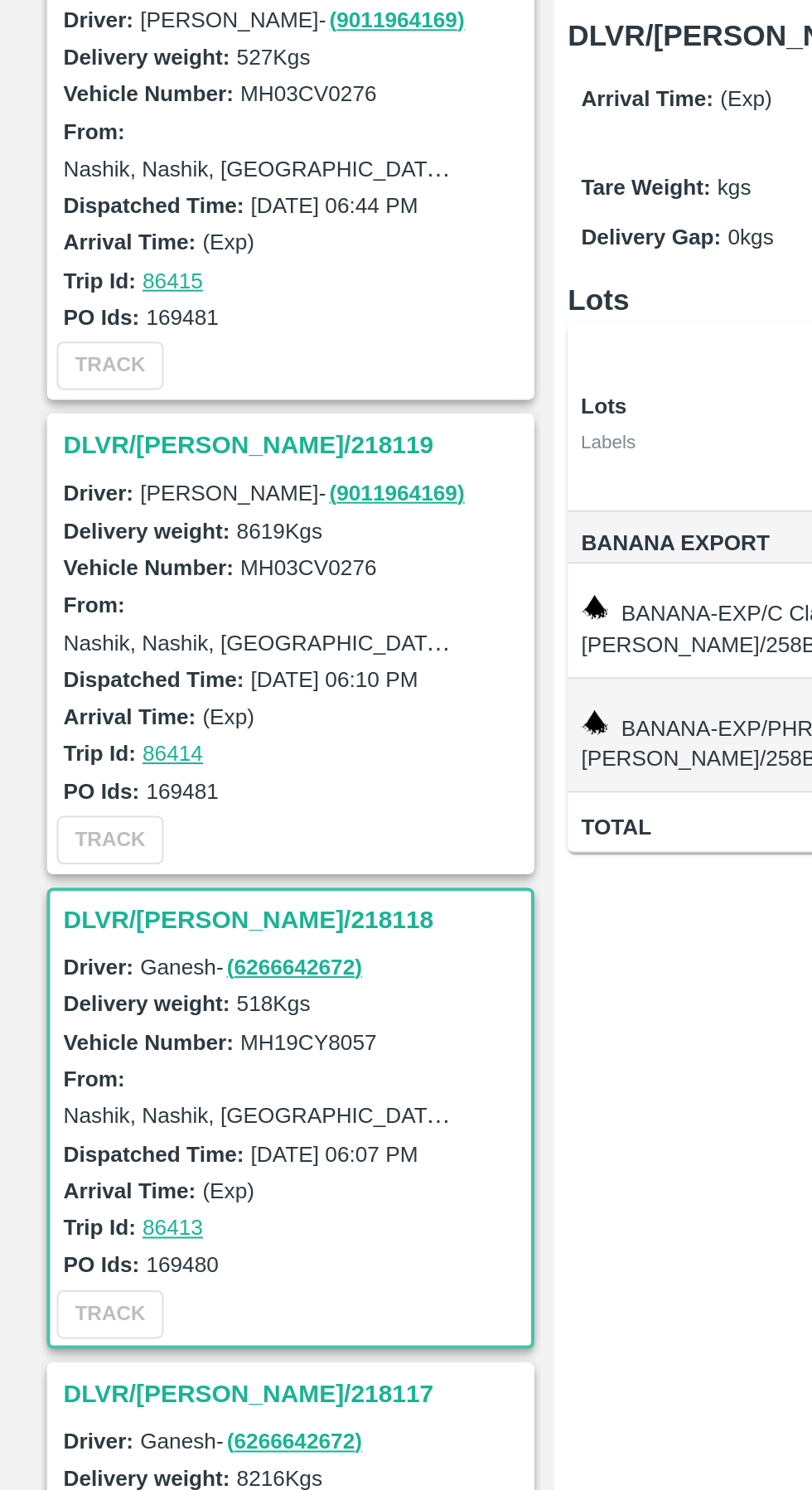
scroll to position [482, 0]
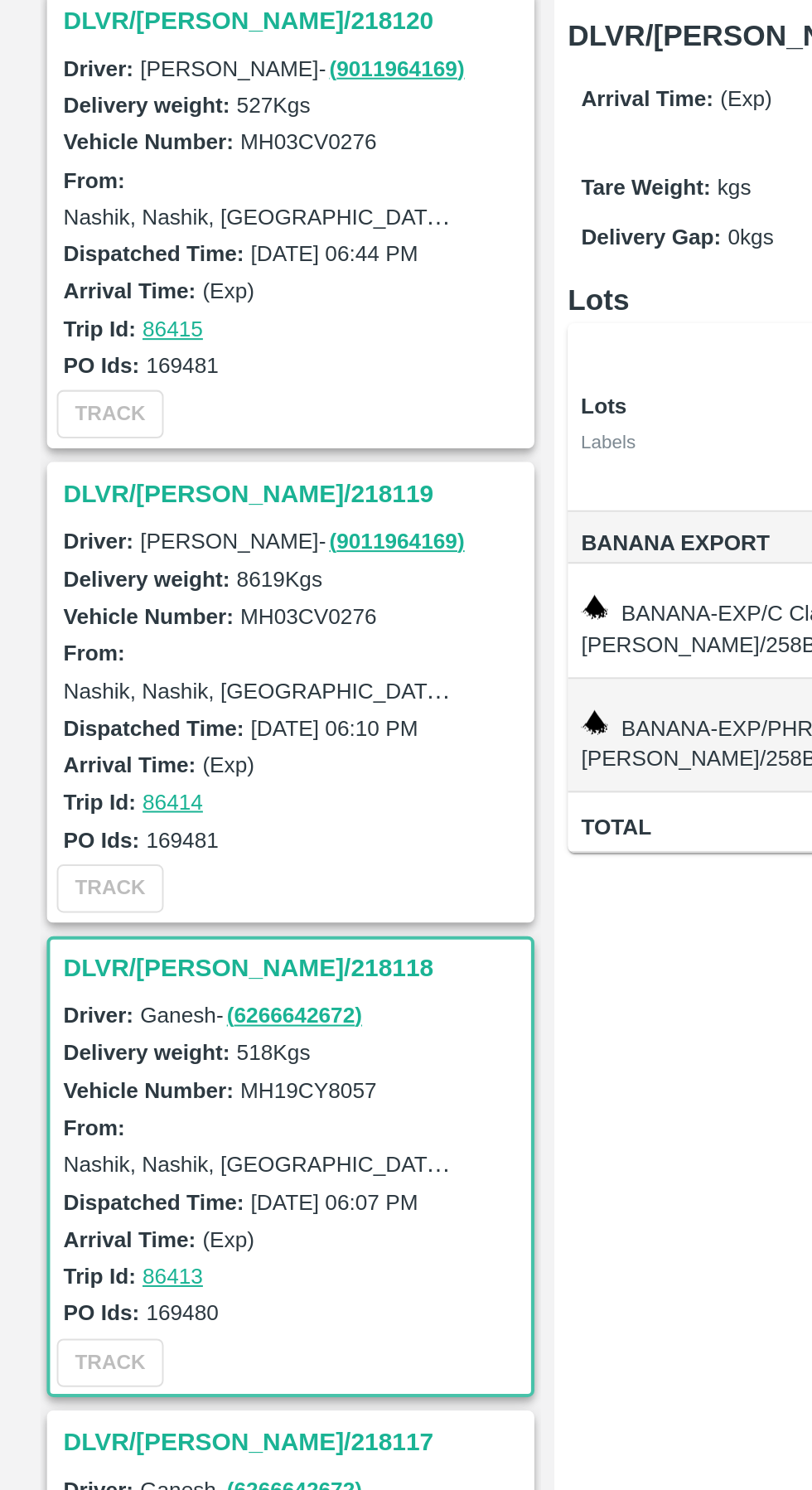
click at [95, 479] on h3 "DLVR/[PERSON_NAME]/218119" at bounding box center [147, 477] width 230 height 21
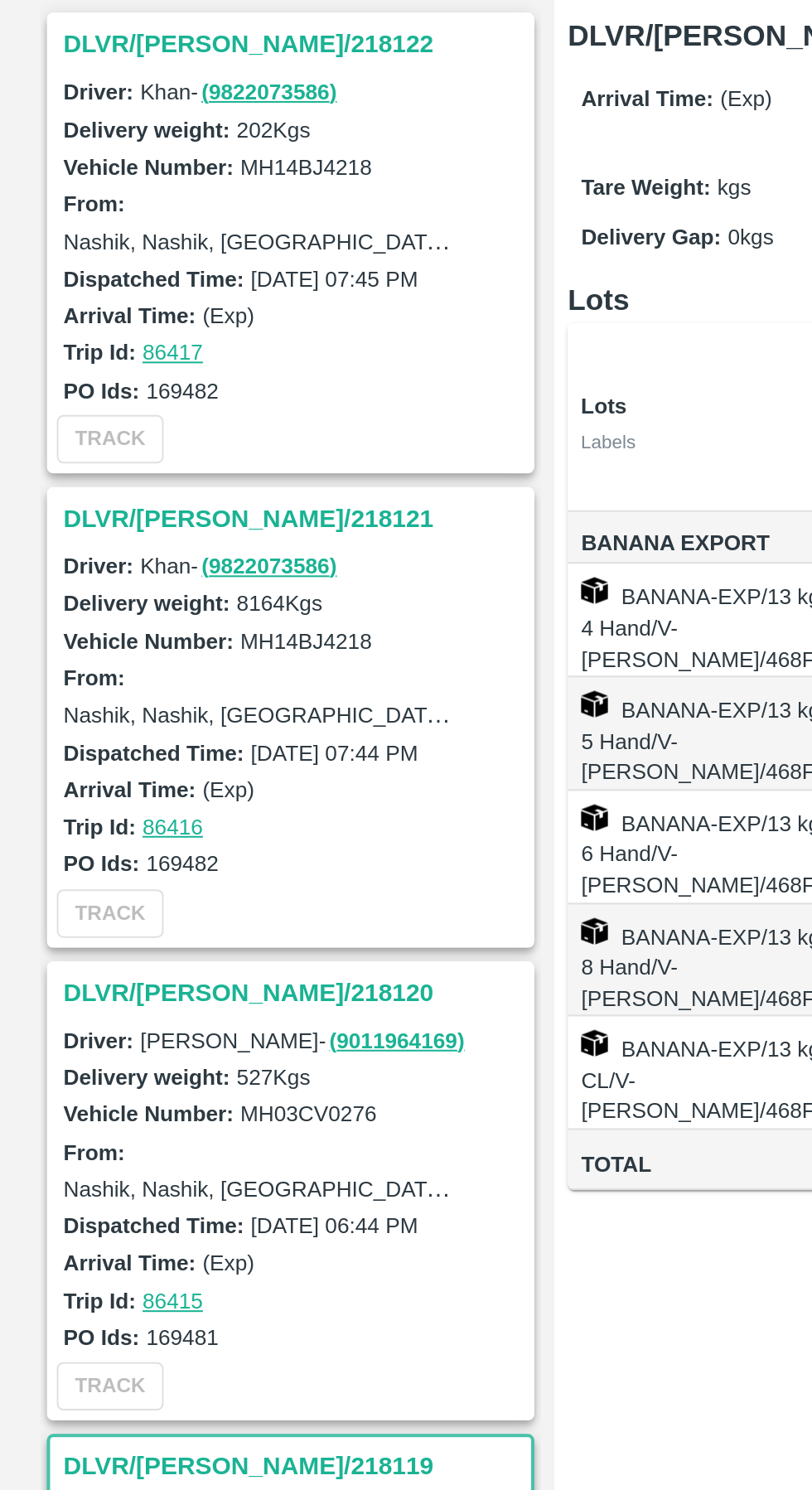
scroll to position [8, 0]
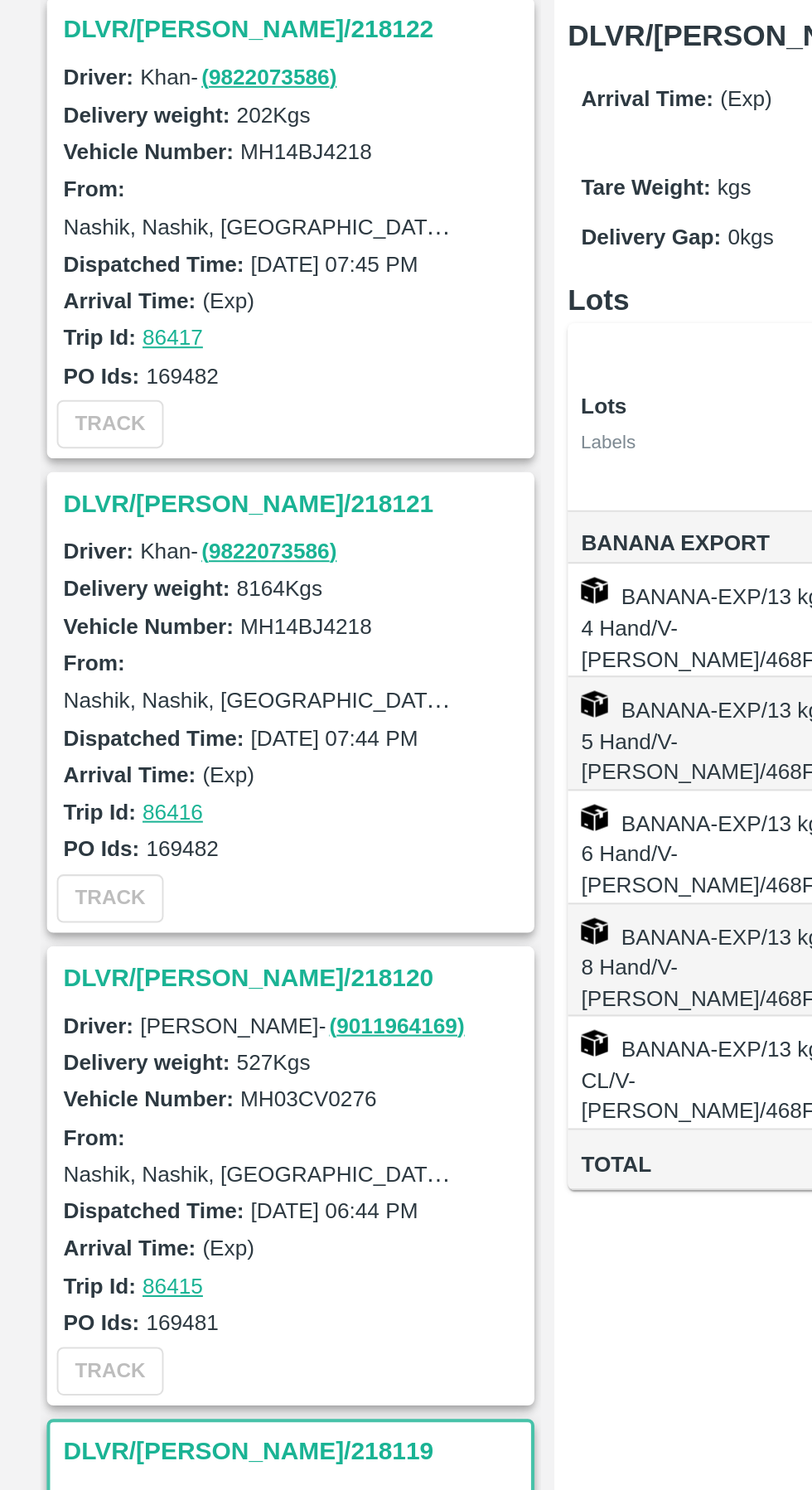
click at [115, 711] on h3 "DLVR/[PERSON_NAME]/218120" at bounding box center [147, 716] width 230 height 21
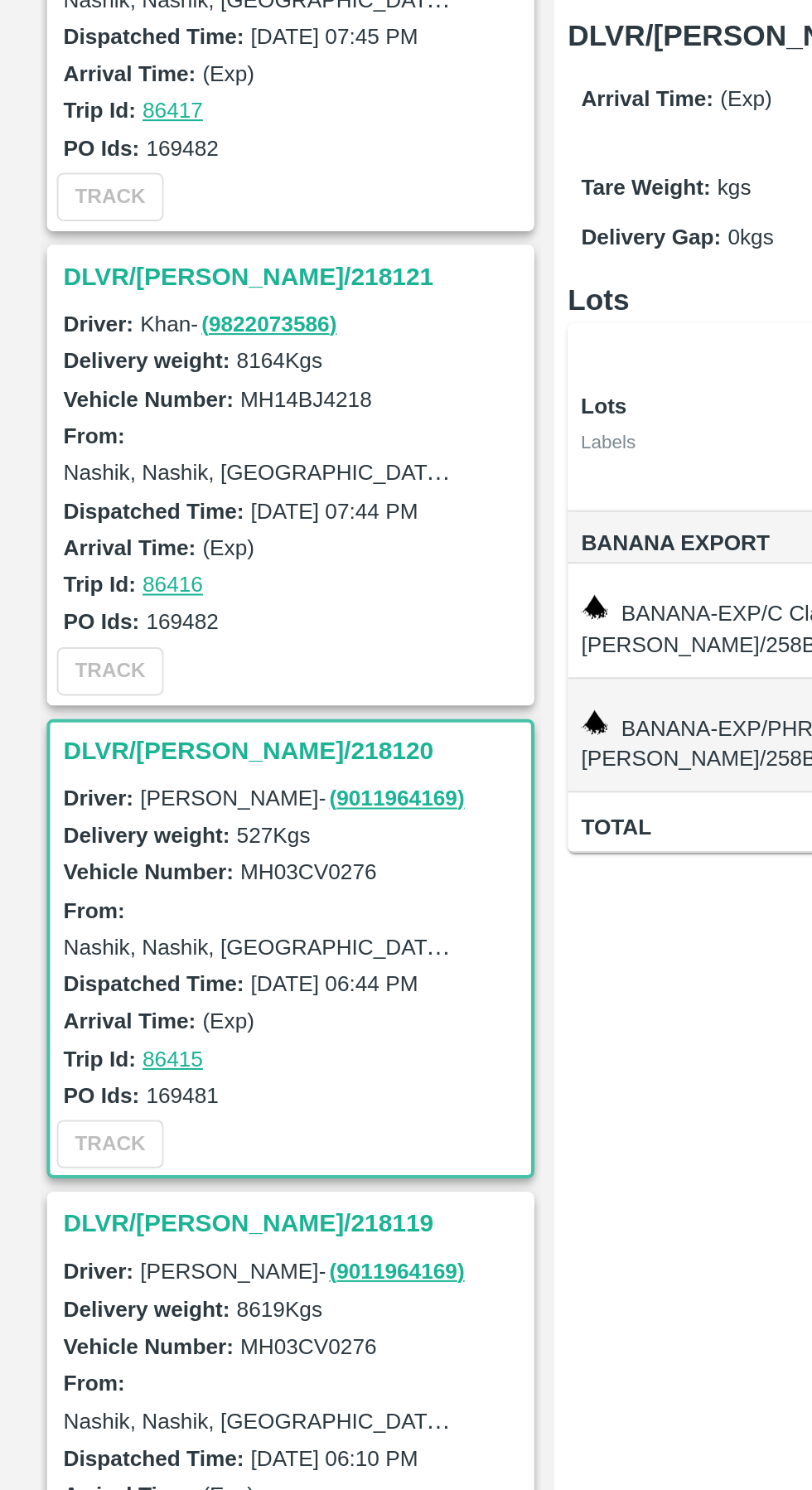
scroll to position [86, 0]
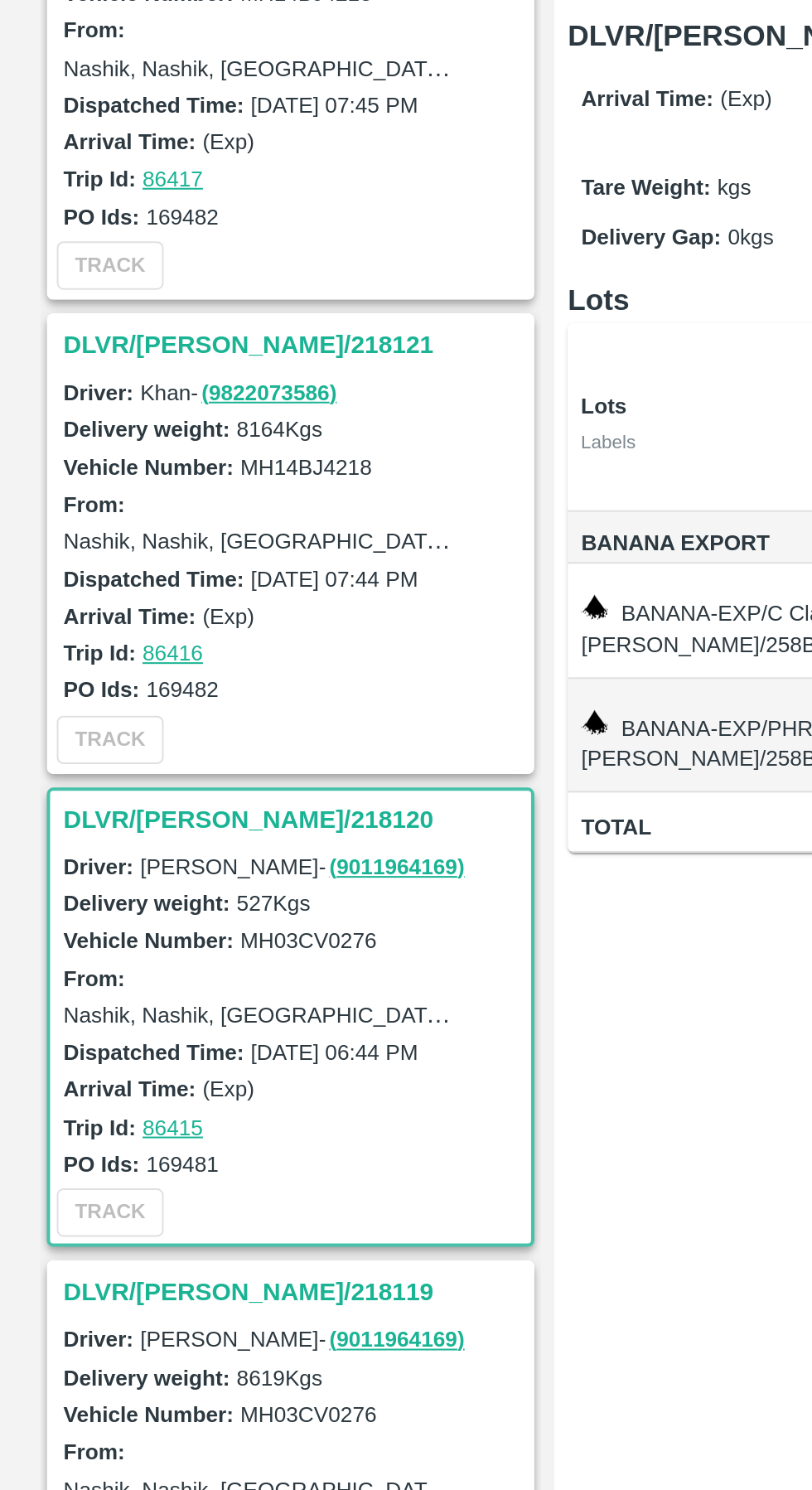
click at [118, 405] on h3 "DLVR/[PERSON_NAME]/218121" at bounding box center [147, 403] width 230 height 21
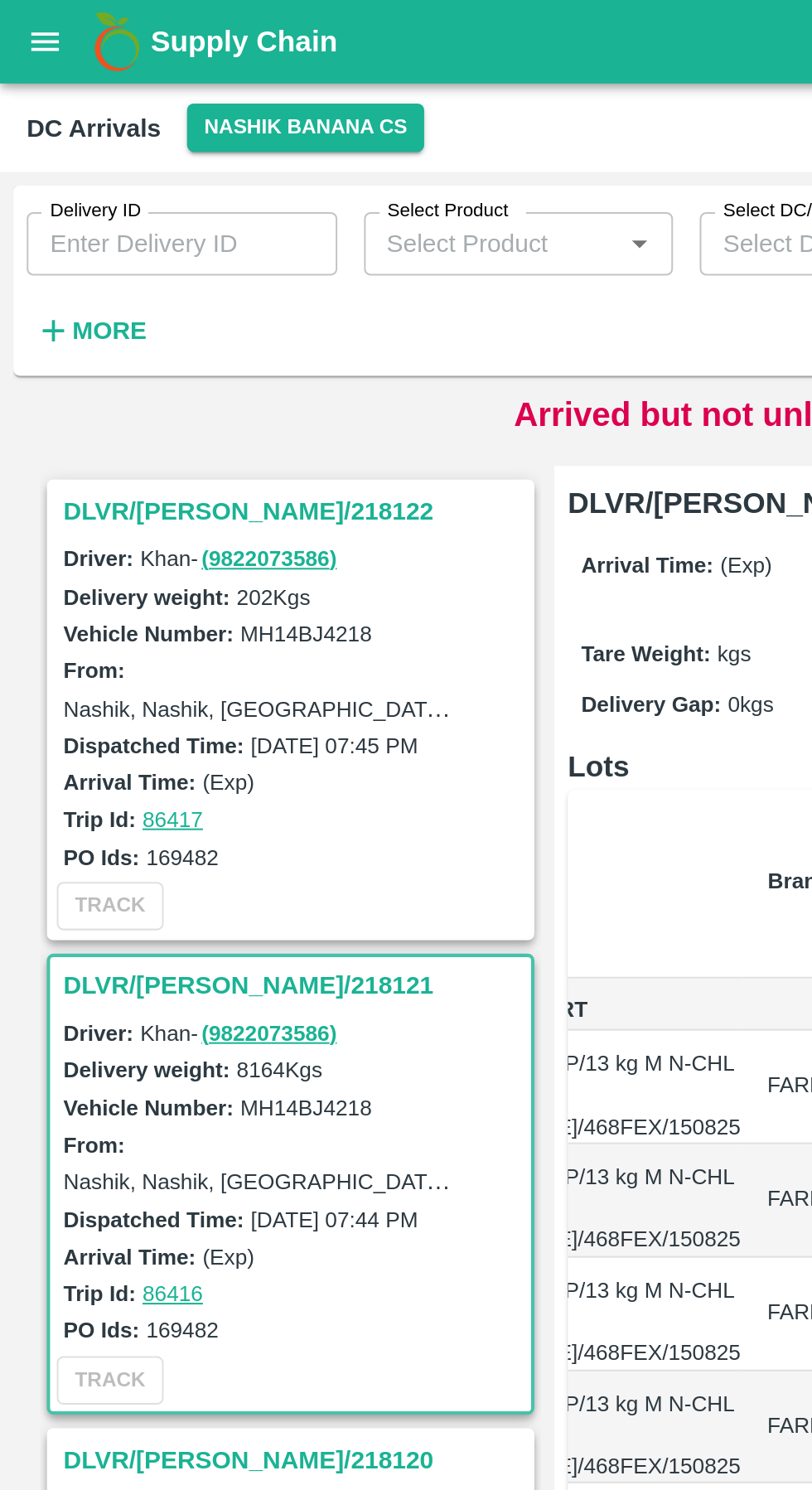
click at [93, 251] on h3 "DLVR/[PERSON_NAME]/218122" at bounding box center [147, 253] width 230 height 21
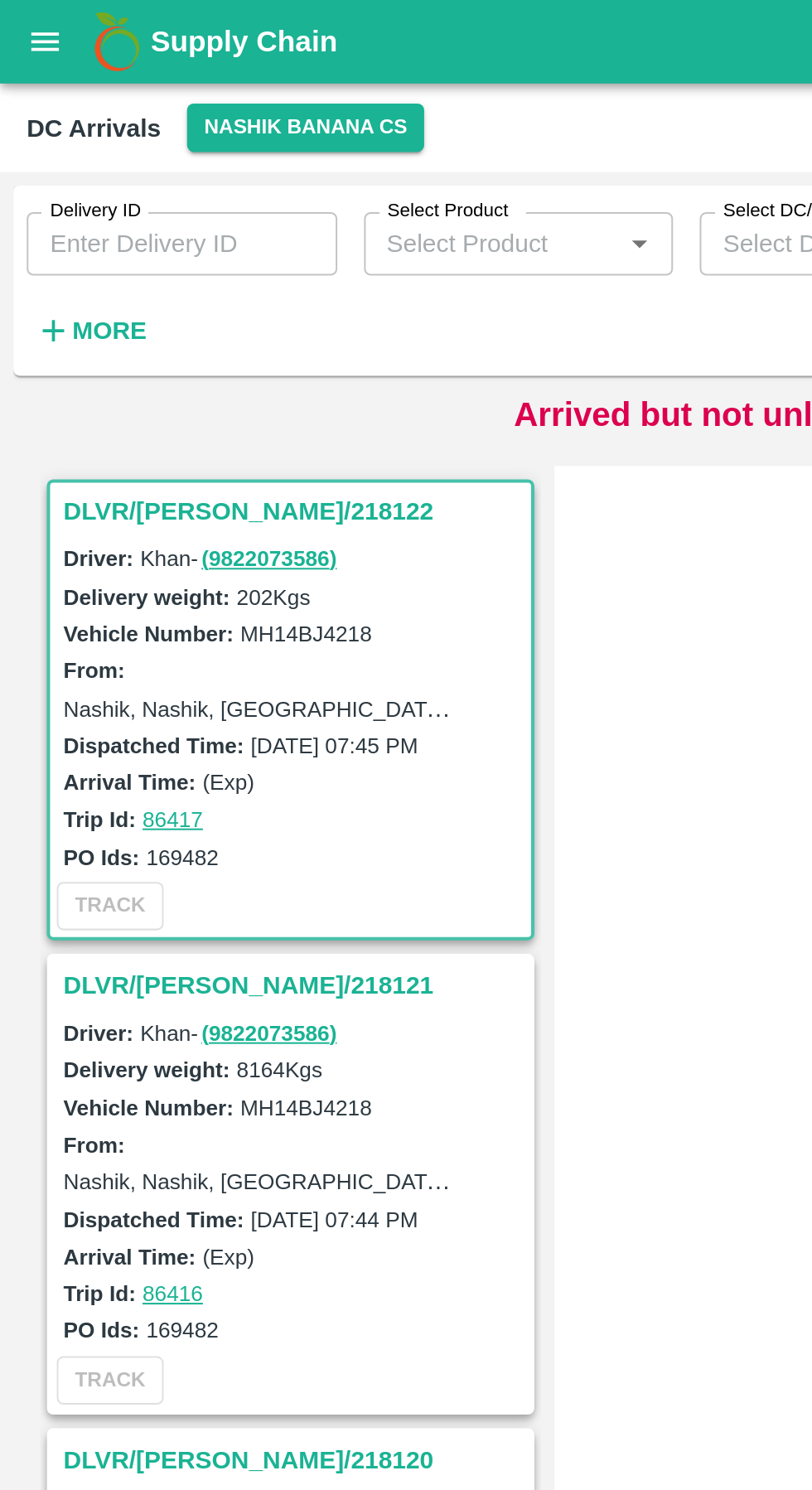
scroll to position [7, 0]
